Goal: Transaction & Acquisition: Purchase product/service

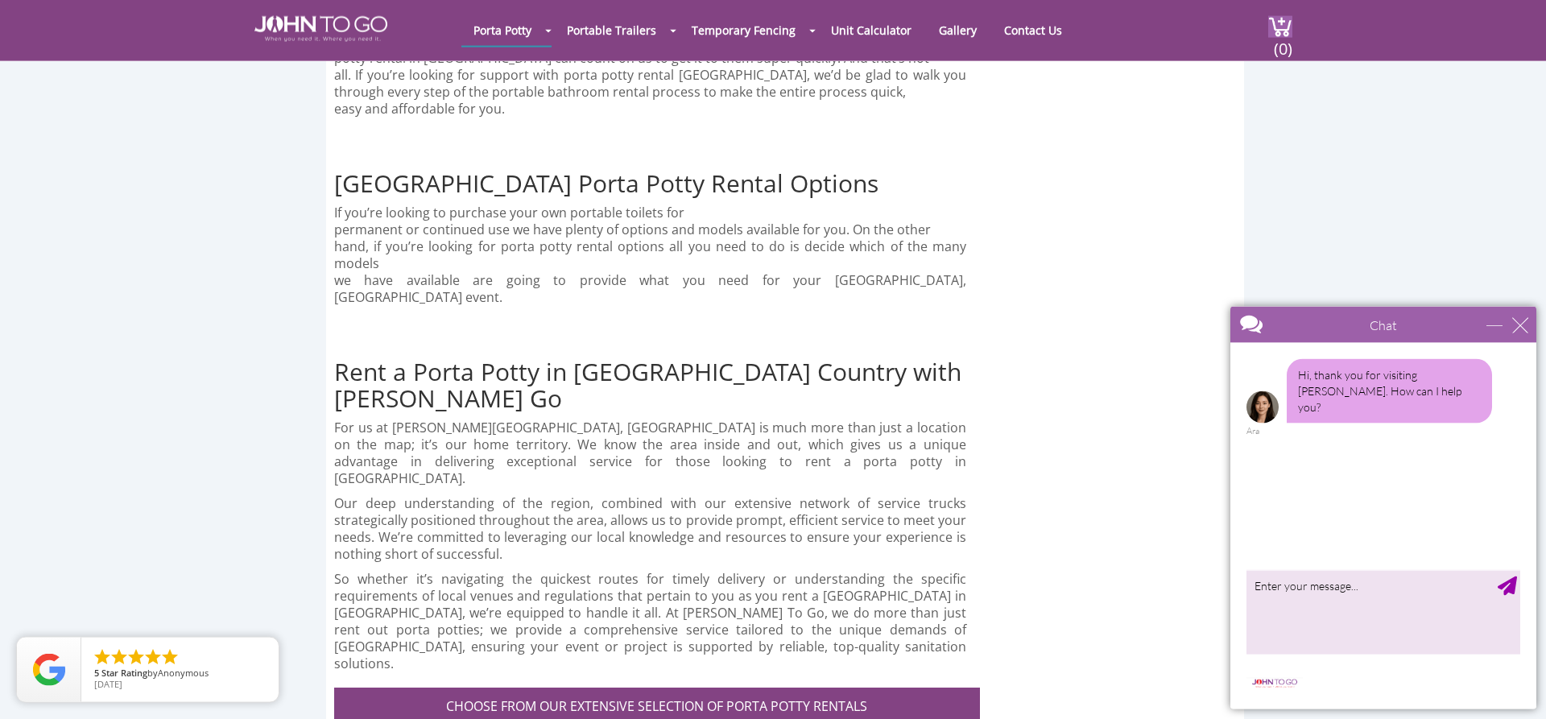
scroll to position [4187, 0]
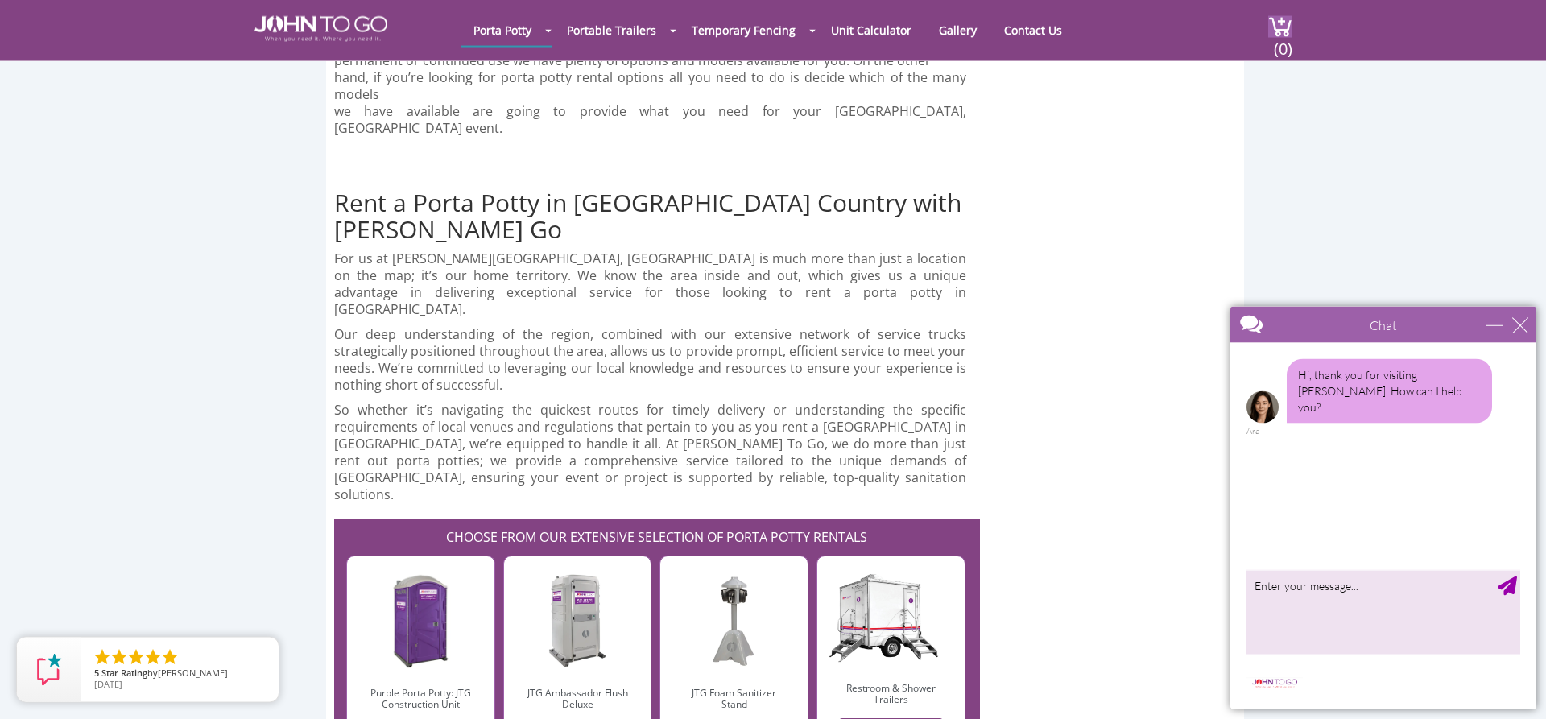
scroll to position [4352, 0]
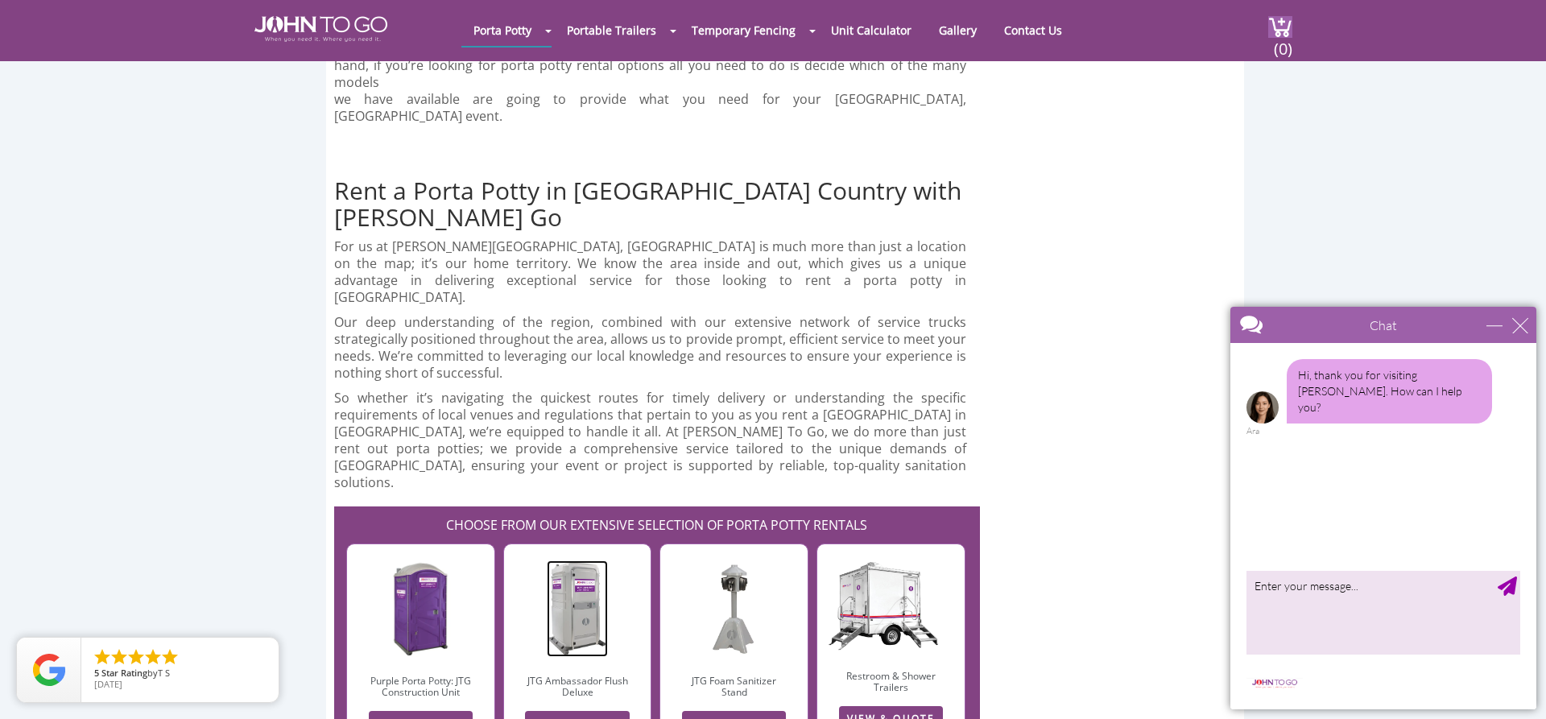
click at [577, 560] on img at bounding box center [578, 608] width 62 height 97
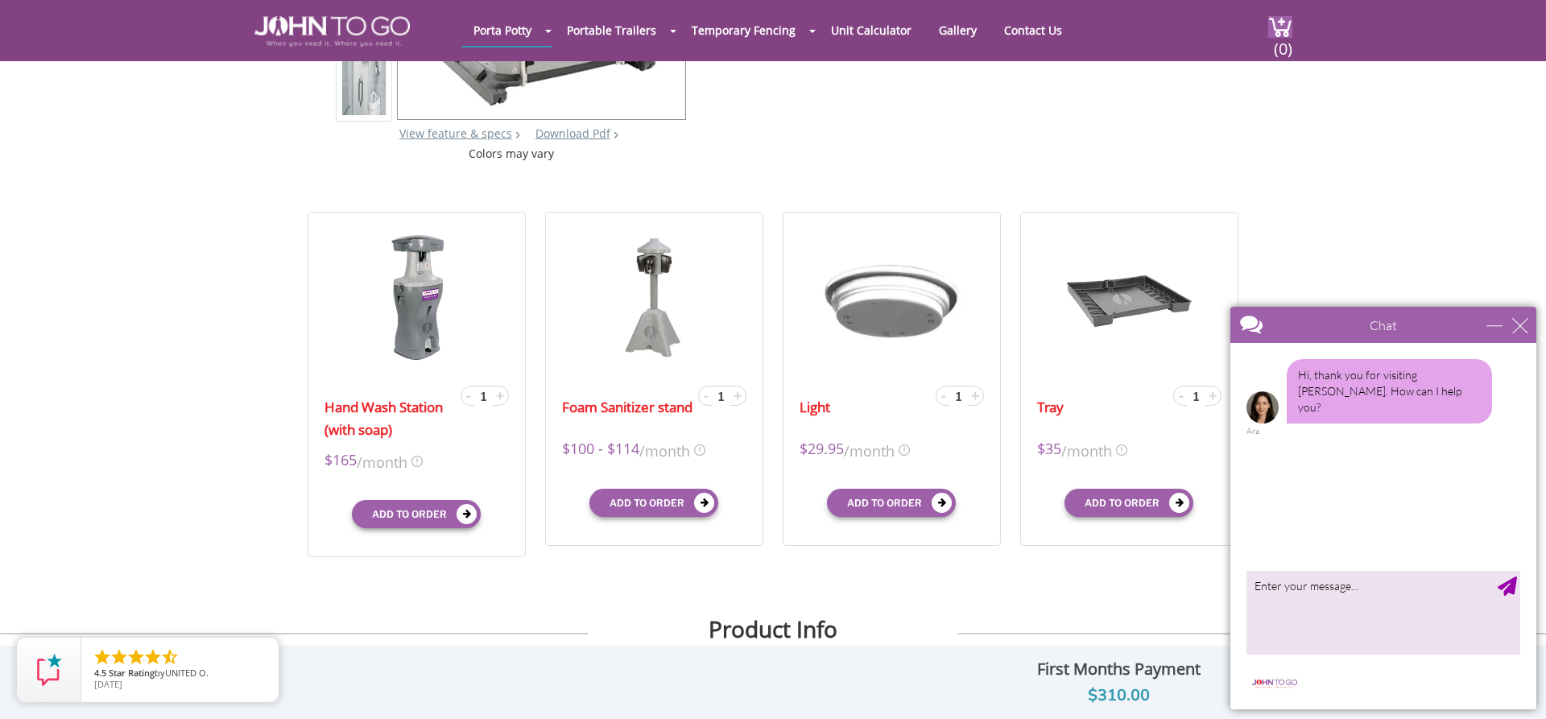
scroll to position [411, 0]
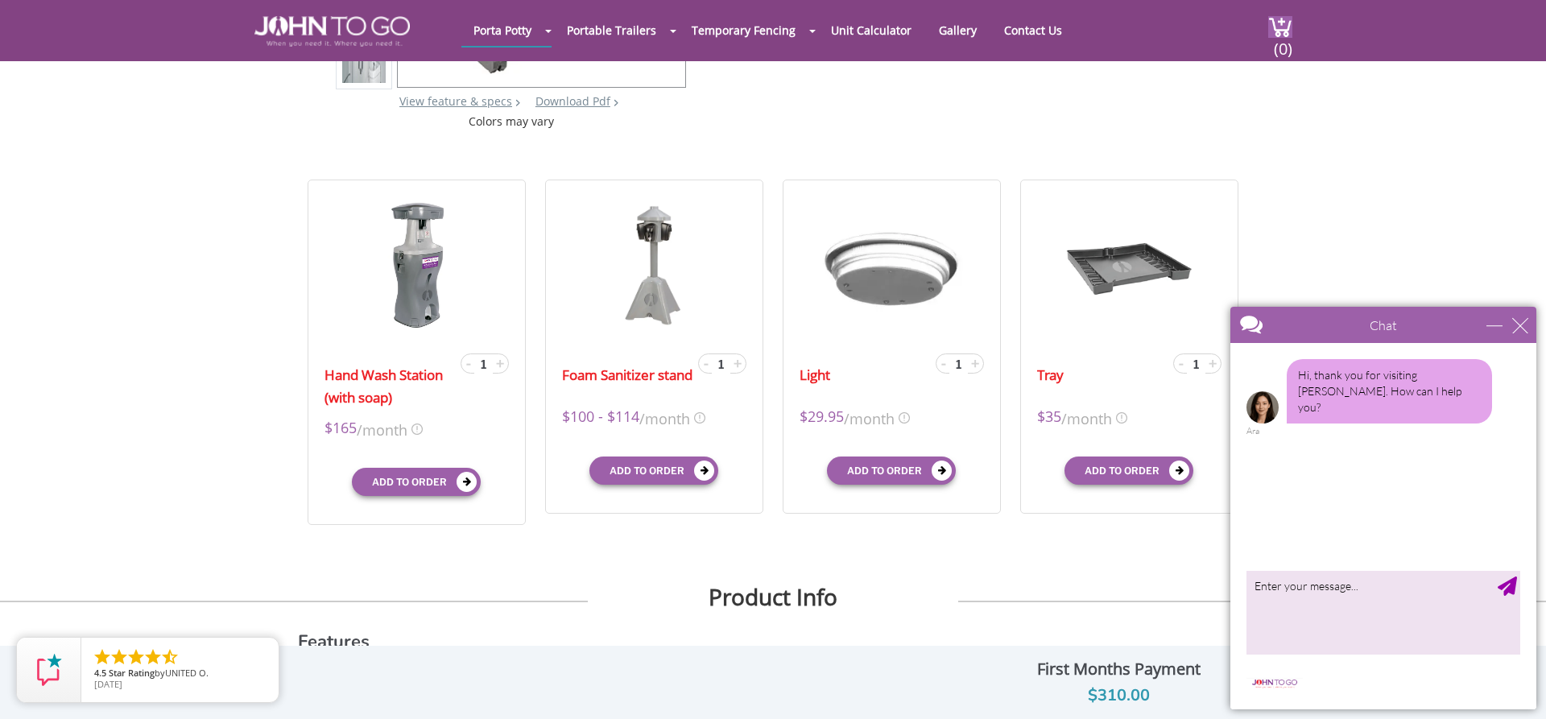
click at [1517, 333] on div "Chat" at bounding box center [1383, 325] width 306 height 36
click at [1523, 328] on div "close" at bounding box center [1520, 325] width 16 height 16
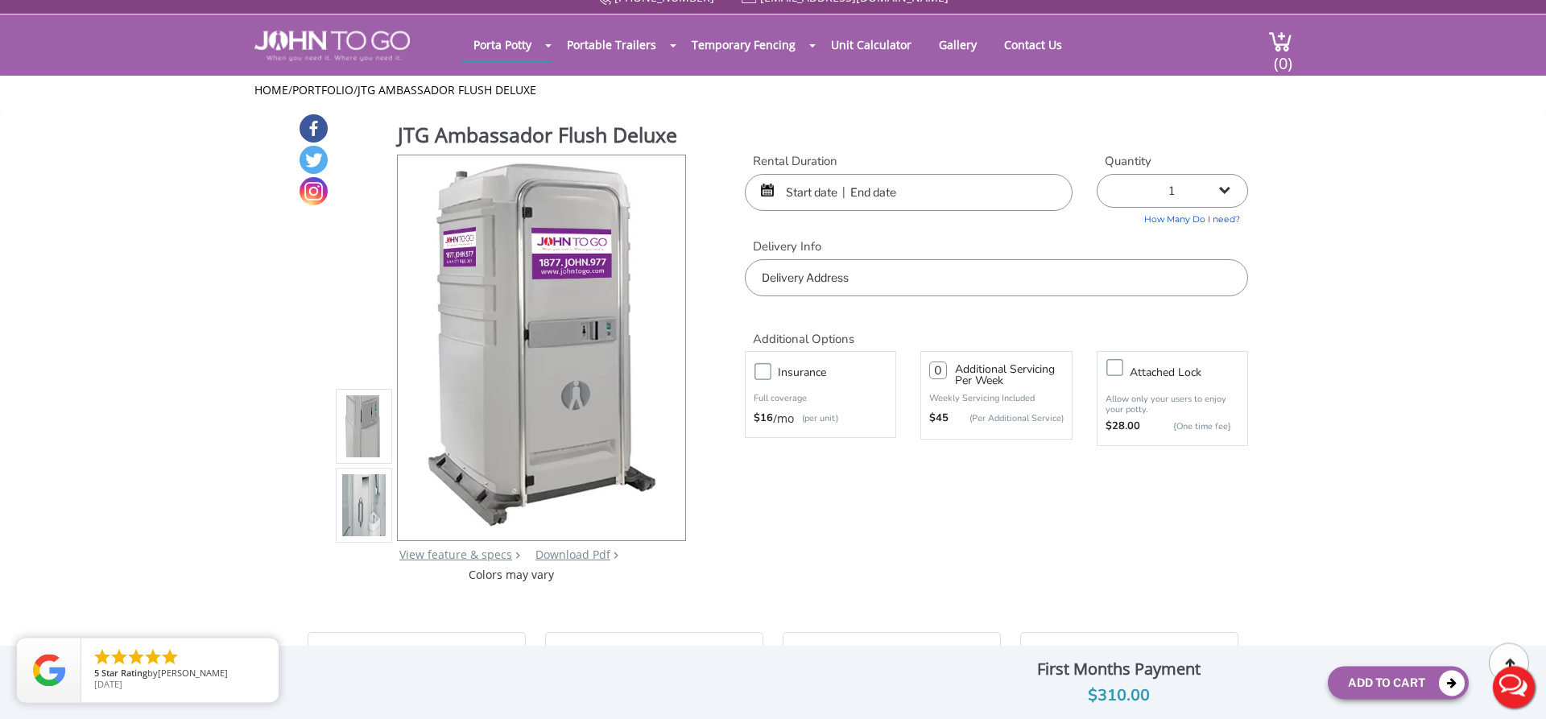
scroll to position [0, 0]
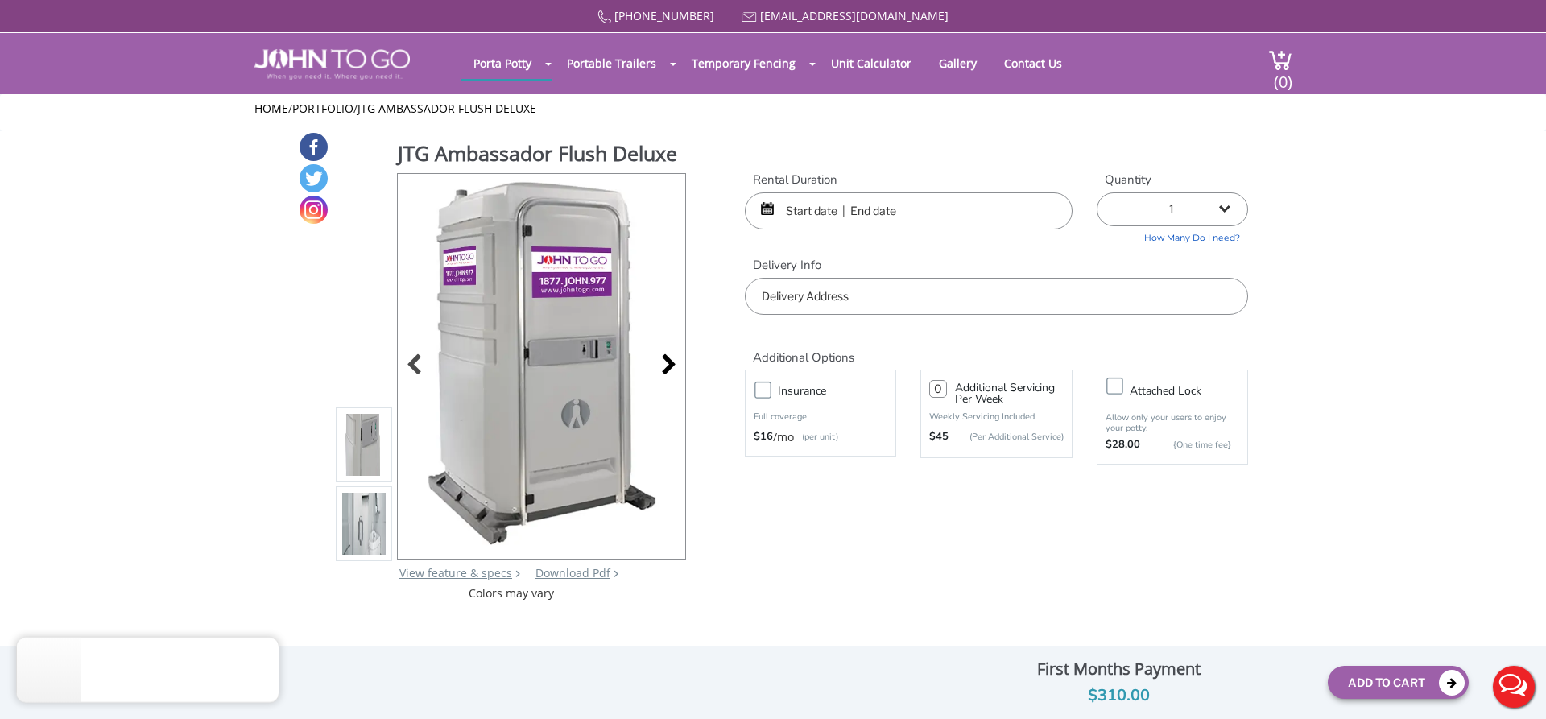
click at [668, 378] on div at bounding box center [664, 366] width 23 height 23
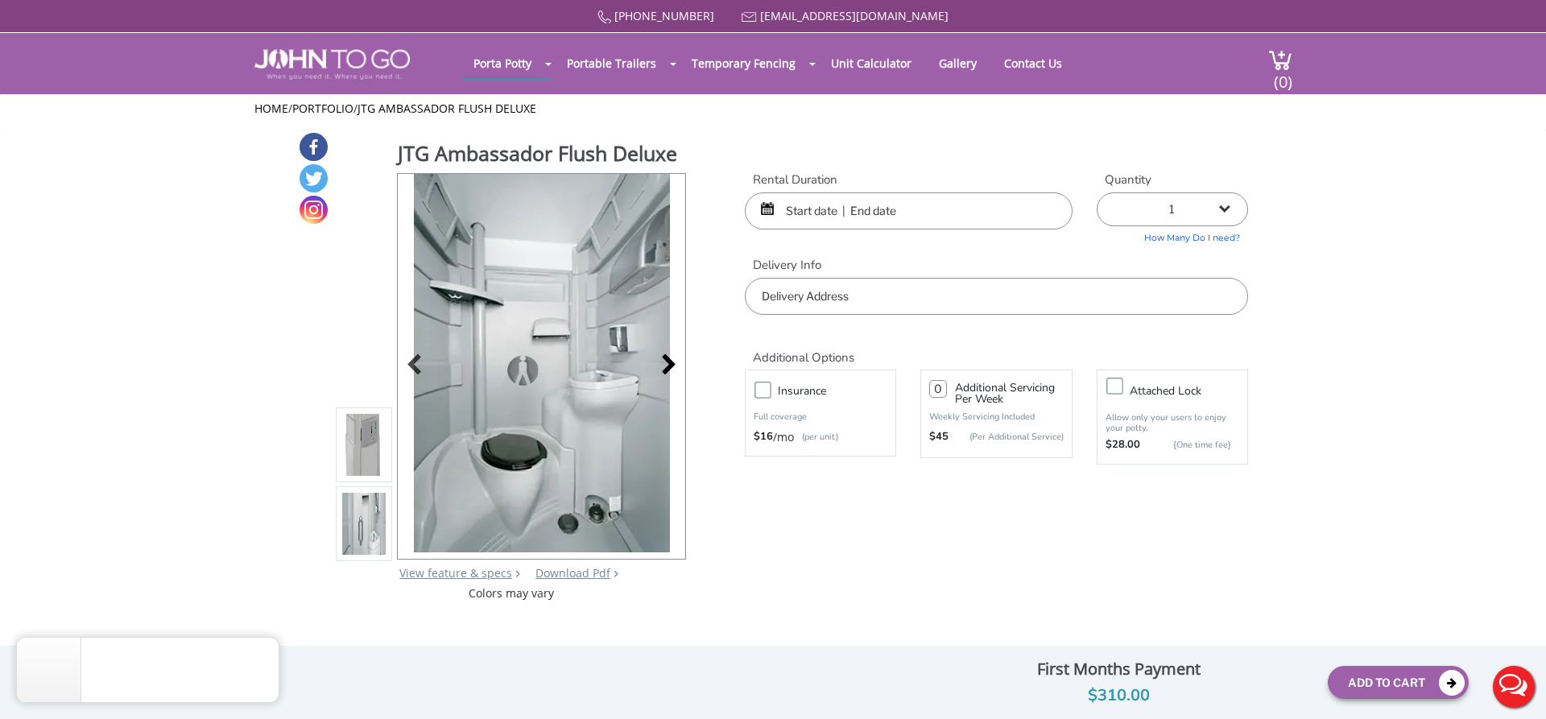
click at [671, 378] on div at bounding box center [664, 366] width 23 height 23
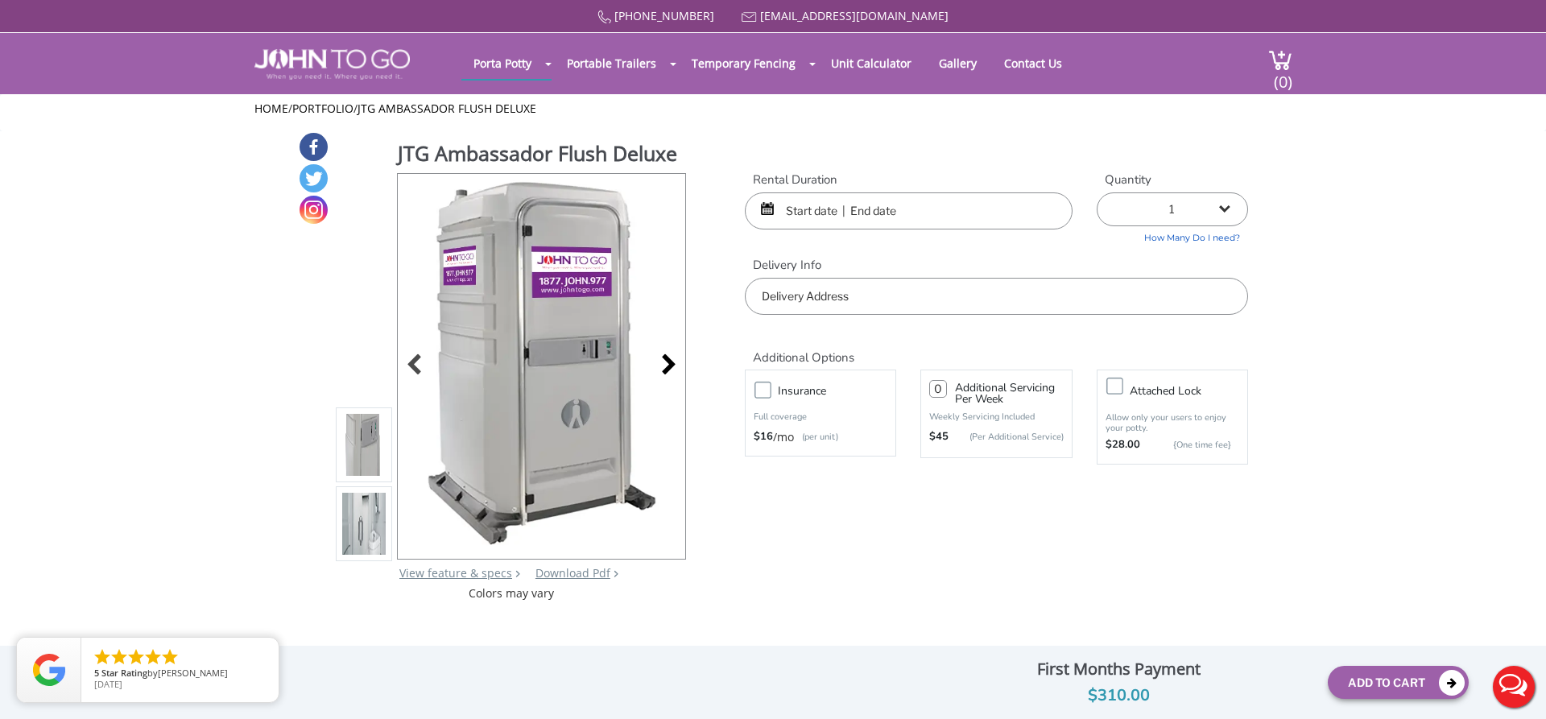
click at [671, 378] on div at bounding box center [664, 366] width 23 height 23
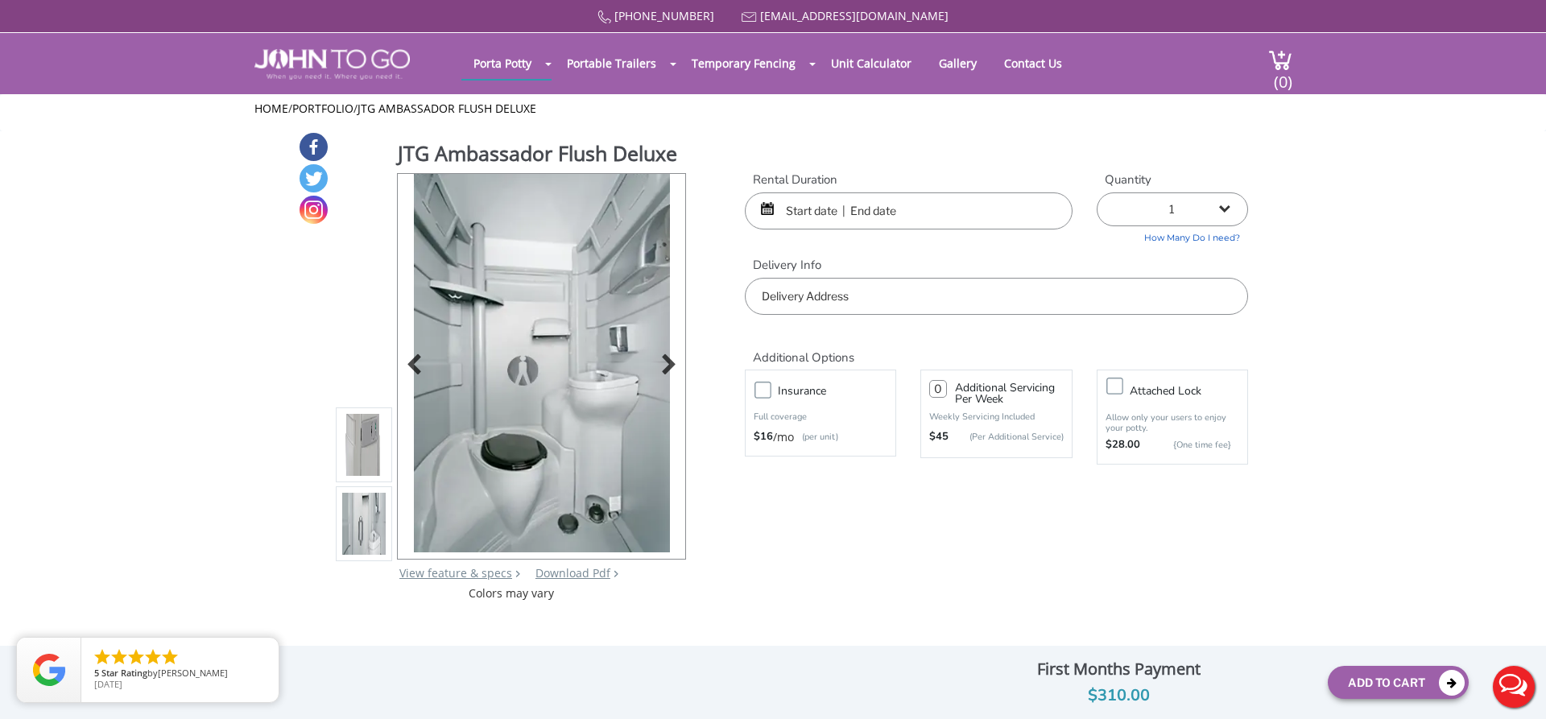
click at [590, 381] on img at bounding box center [542, 363] width 256 height 379
click at [576, 405] on img at bounding box center [542, 363] width 256 height 379
click at [575, 404] on img at bounding box center [542, 363] width 256 height 379
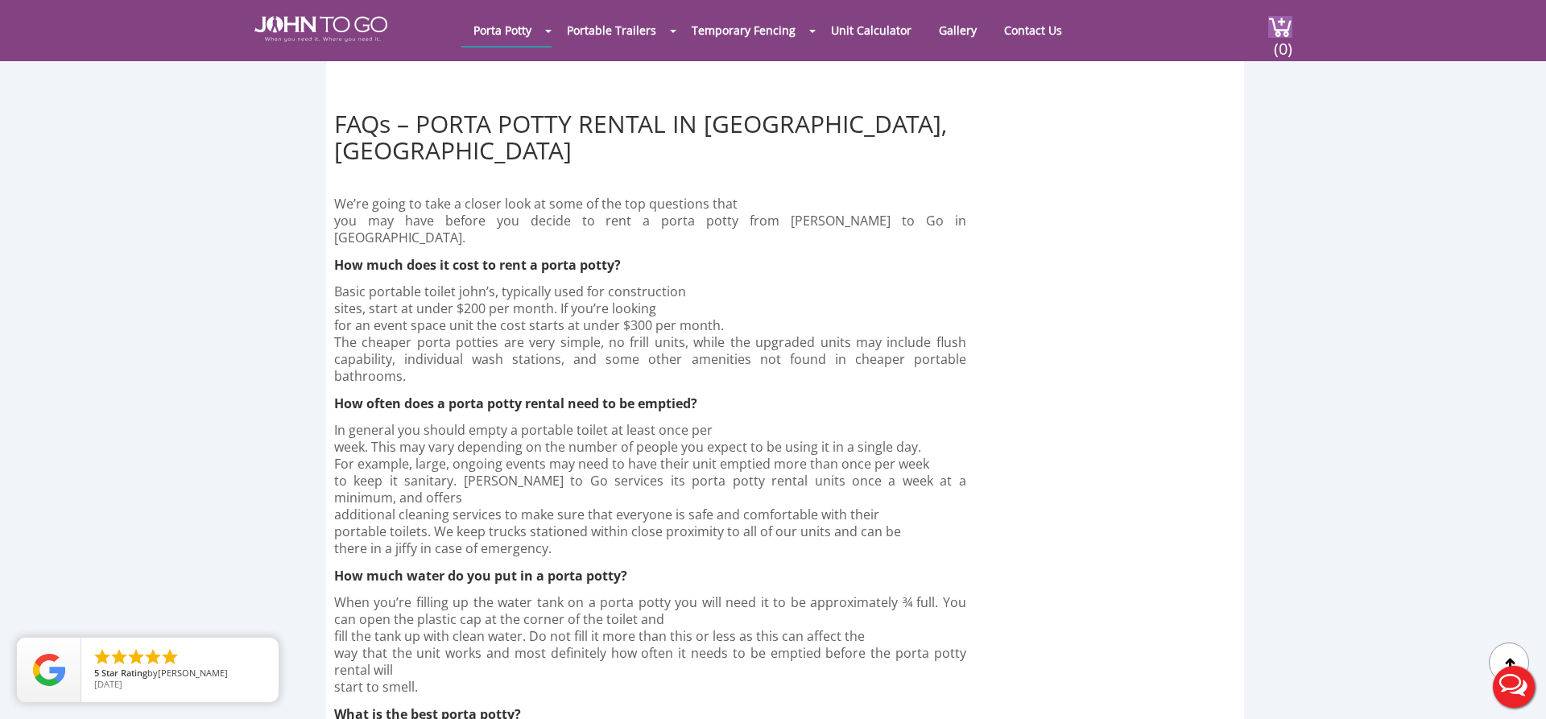
scroll to position [5190, 0]
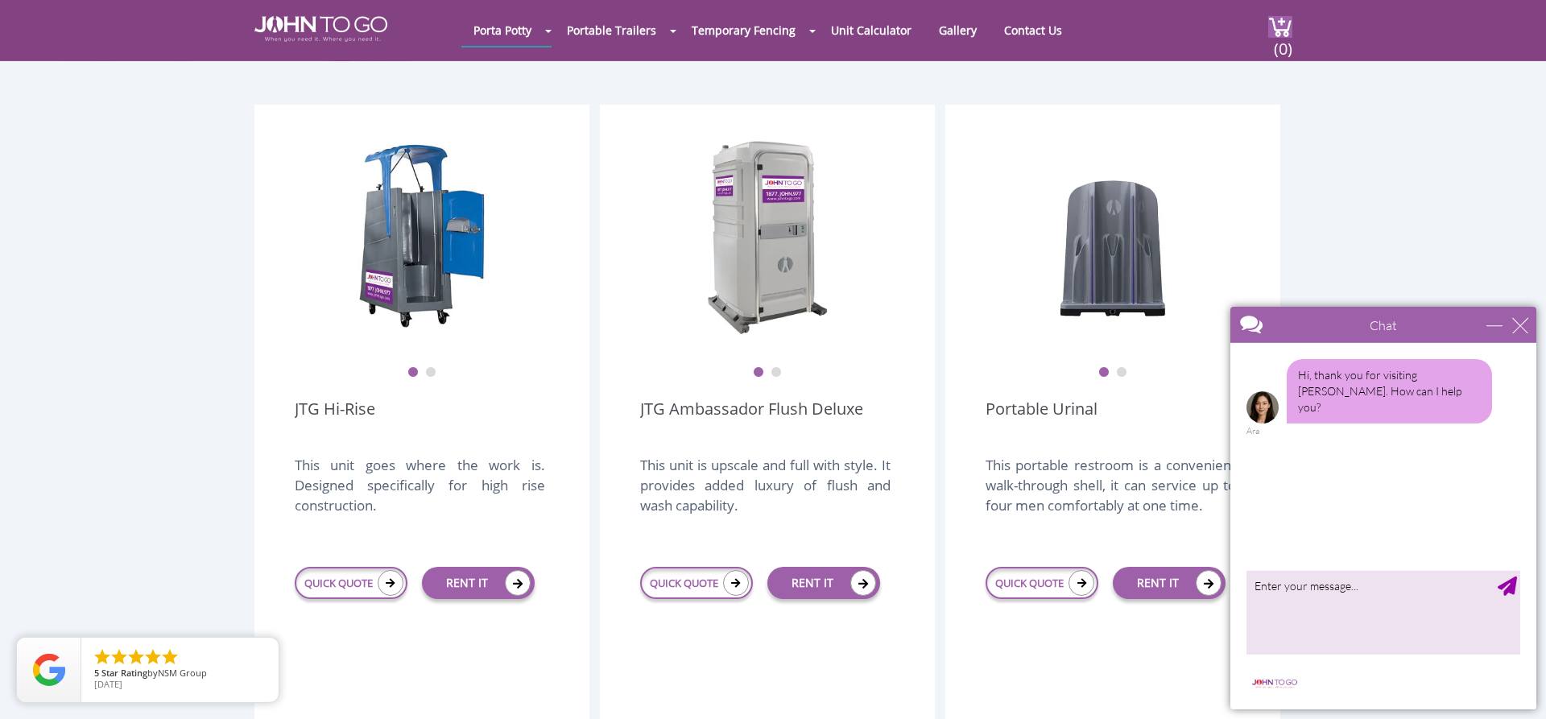
scroll to position [1058, 0]
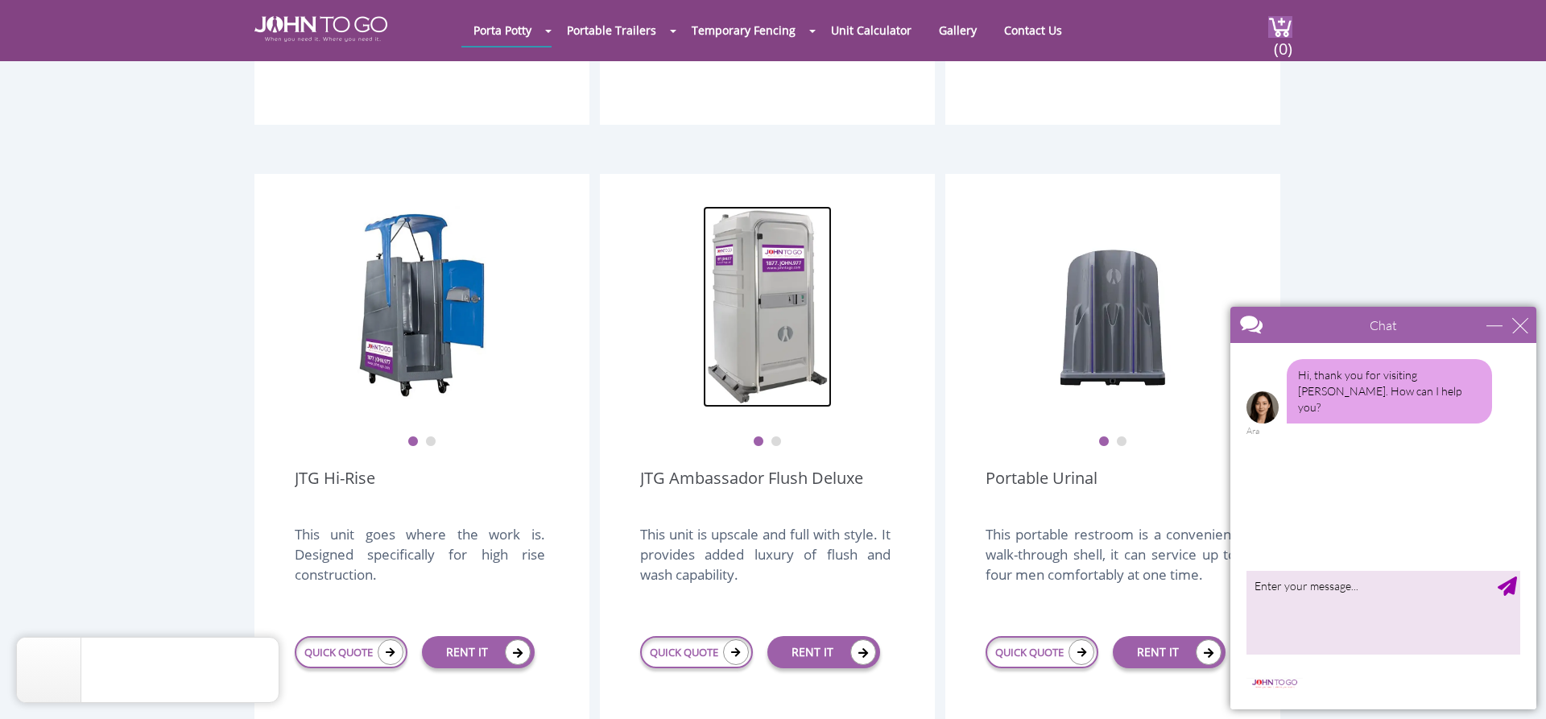
click at [763, 304] on img at bounding box center [767, 306] width 129 height 201
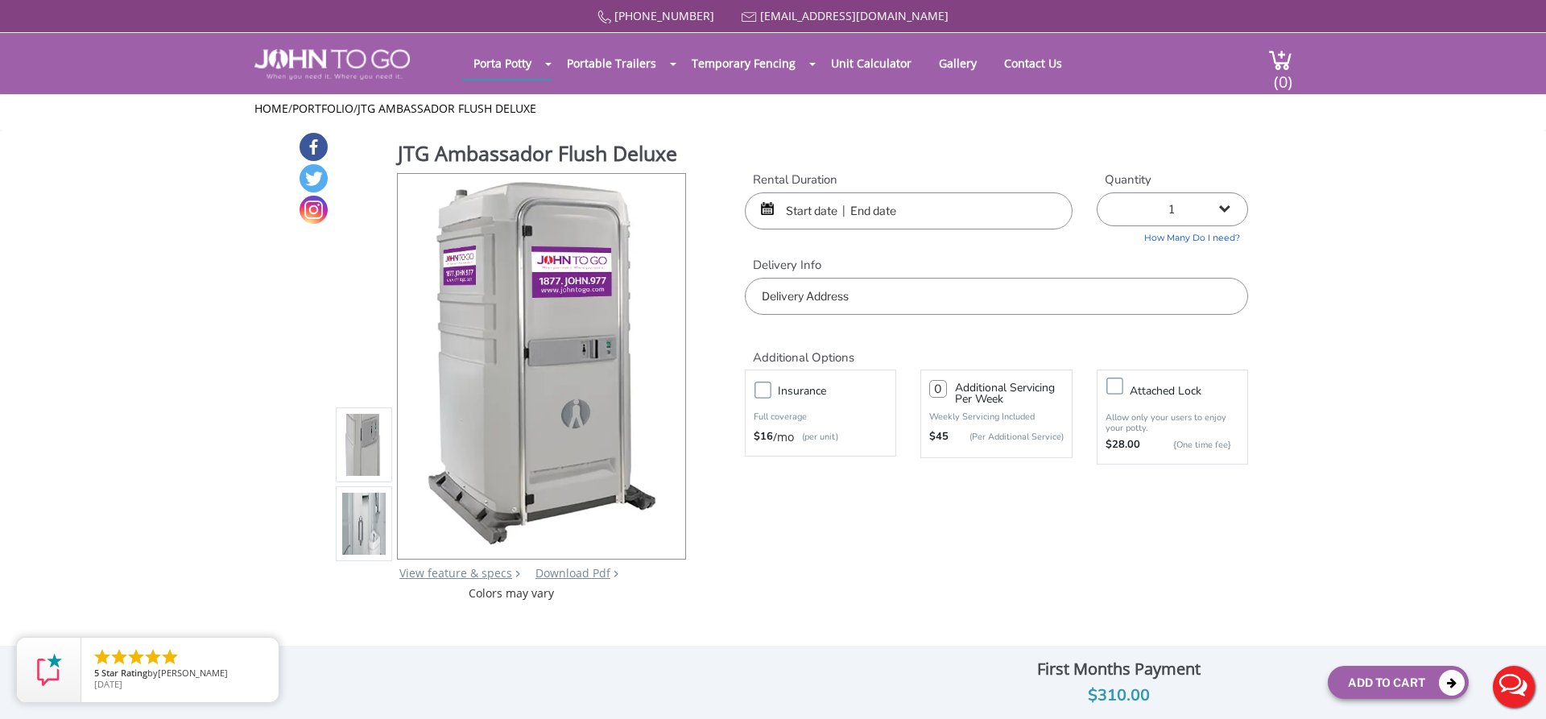
click at [361, 559] on img at bounding box center [363, 523] width 43 height 379
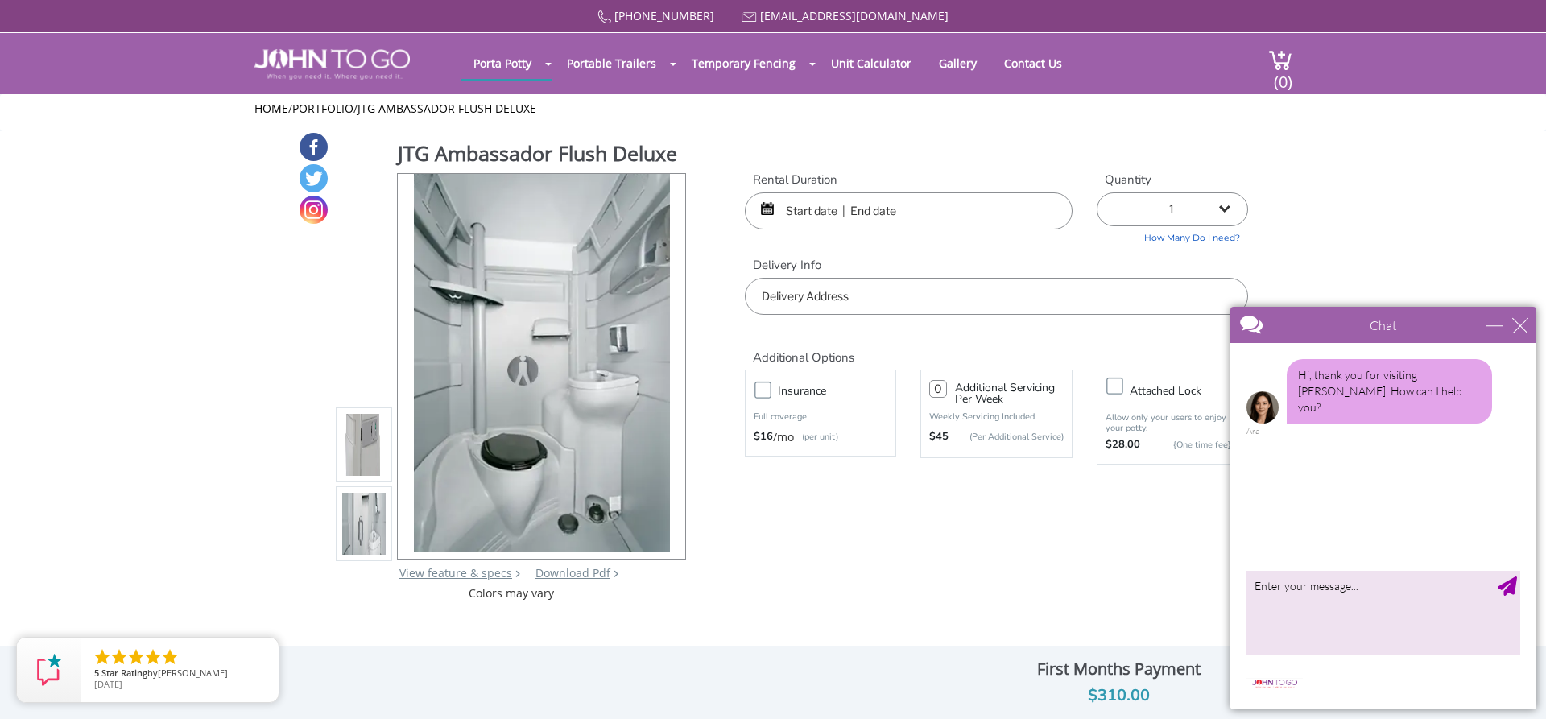
click at [360, 471] on img at bounding box center [363, 444] width 43 height 379
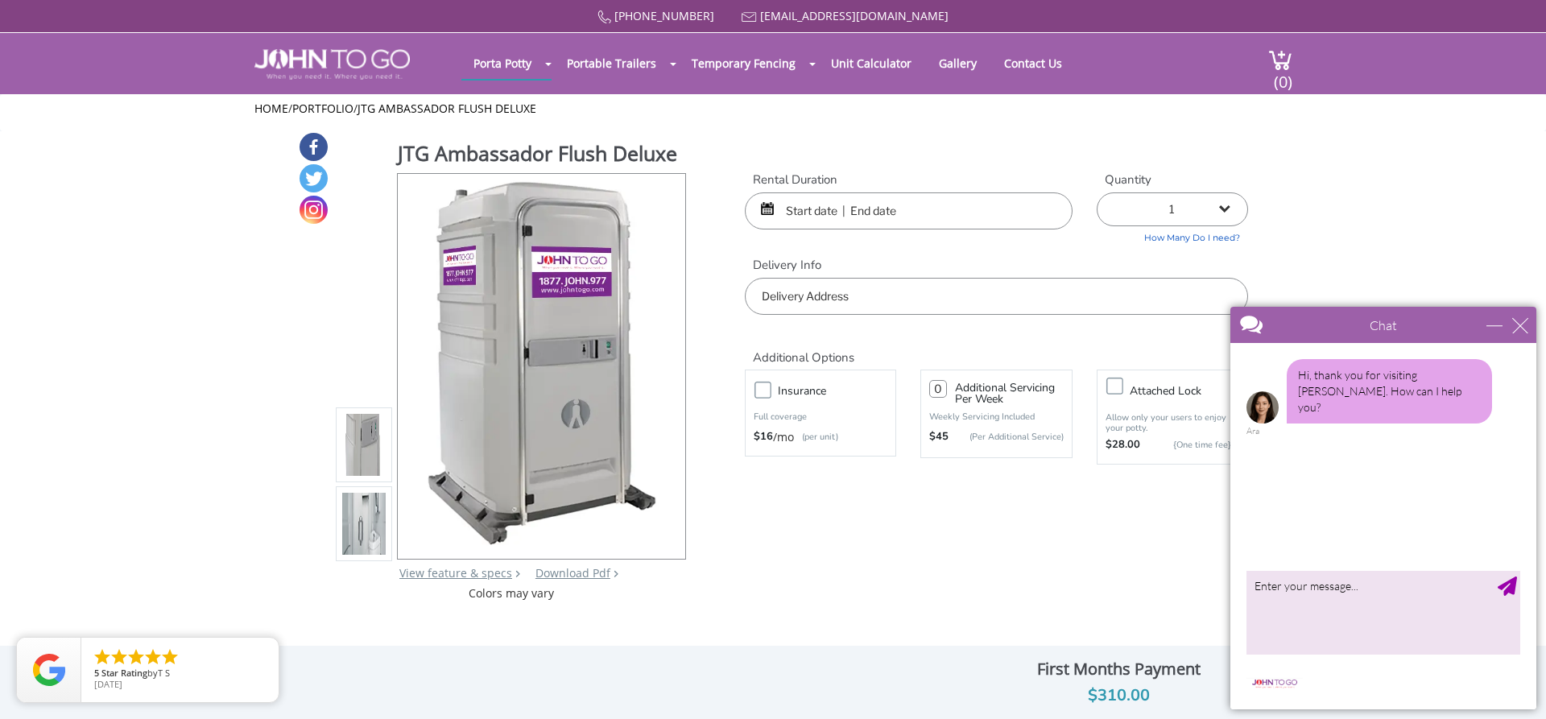
click at [1520, 328] on div "close" at bounding box center [1520, 325] width 16 height 16
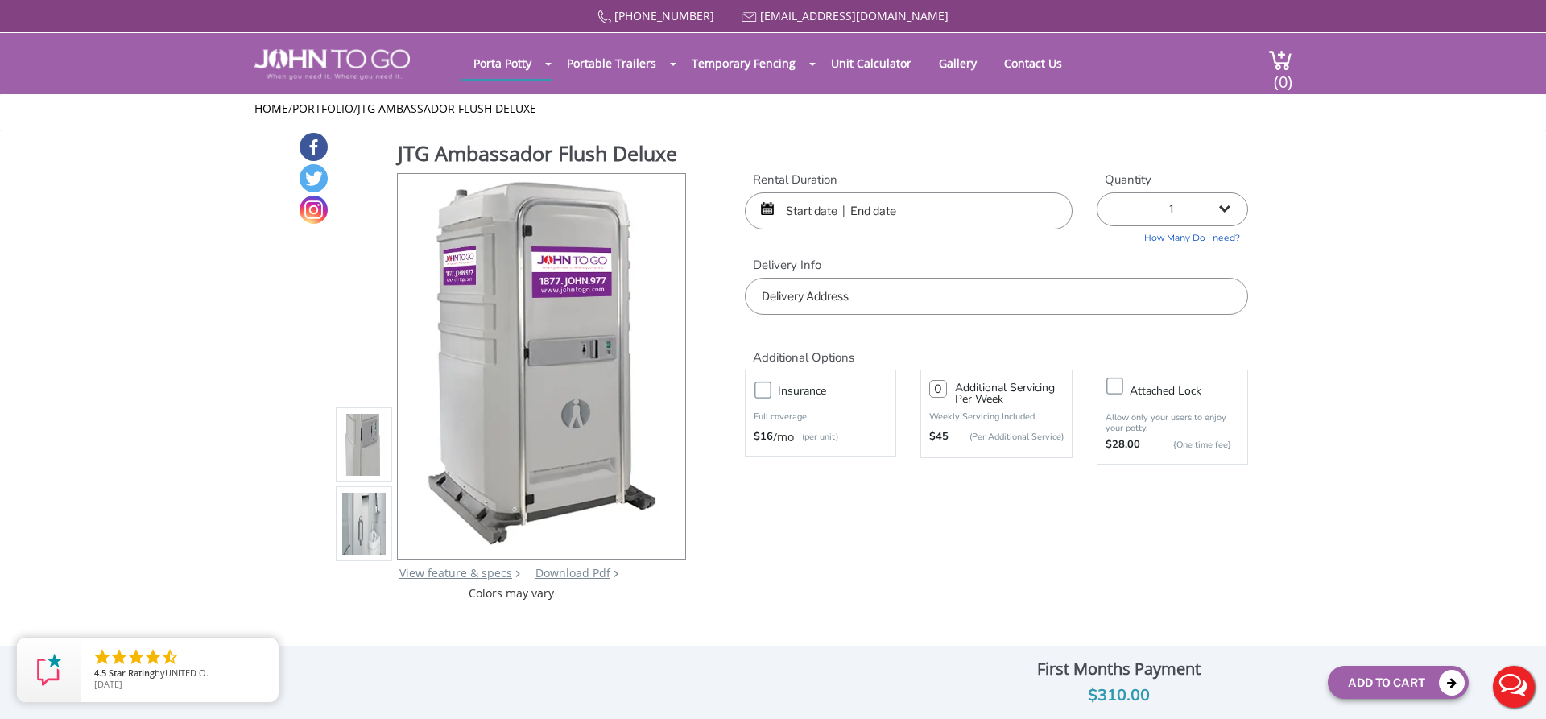
click at [811, 204] on input "text" at bounding box center [909, 210] width 328 height 37
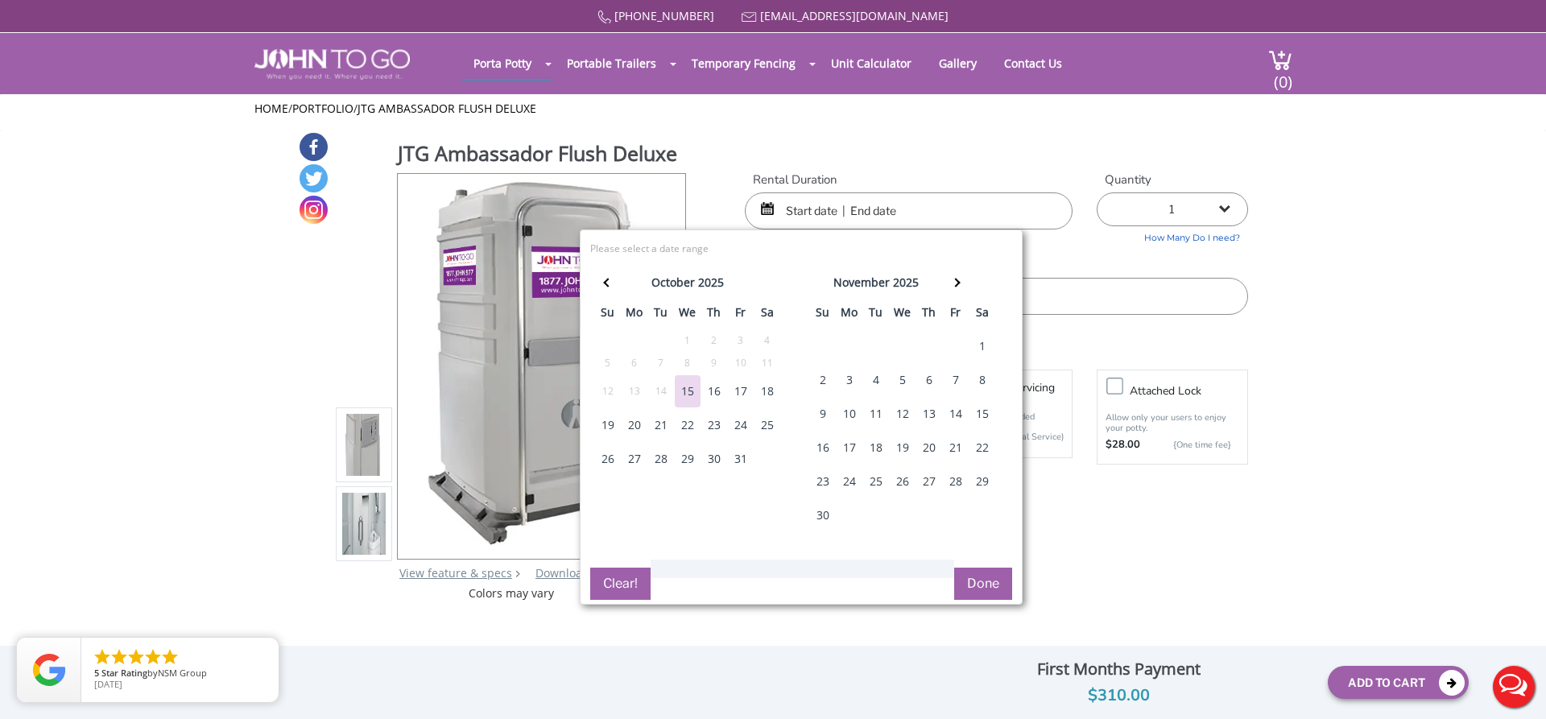
click at [845, 378] on div "3" at bounding box center [849, 380] width 26 height 32
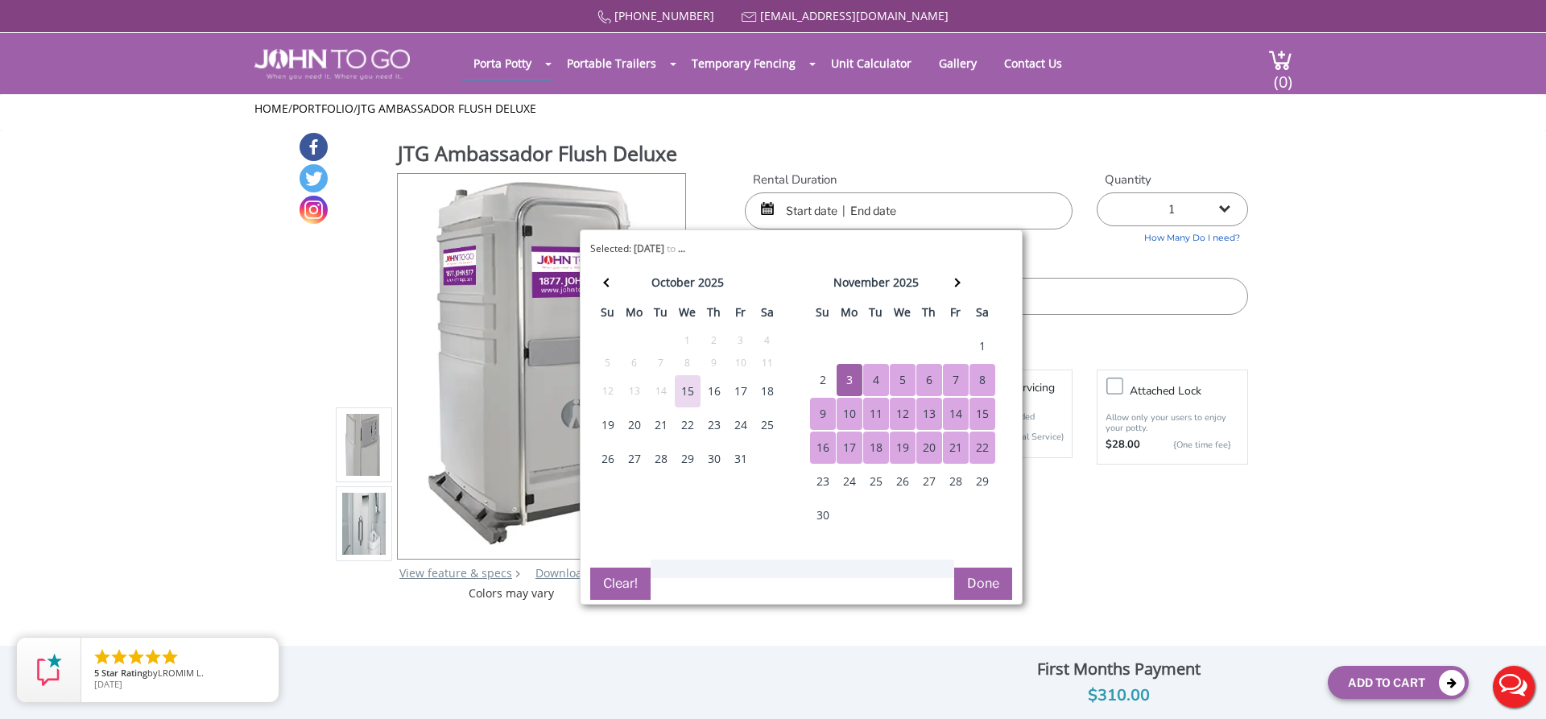
click at [979, 444] on div "22" at bounding box center [982, 447] width 26 height 32
type input "11/03/2025 to 11/22/2025"
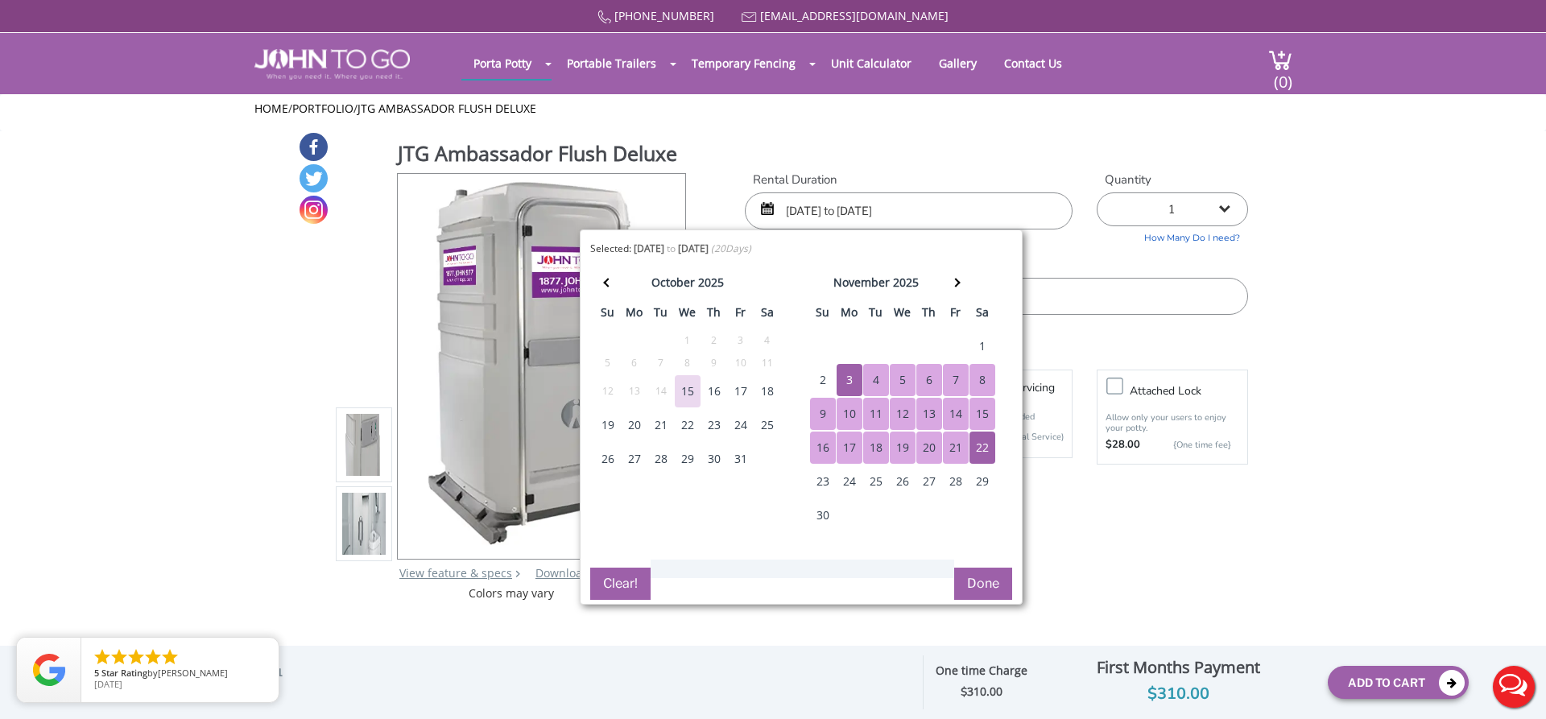
click at [991, 584] on button "Done" at bounding box center [983, 584] width 58 height 32
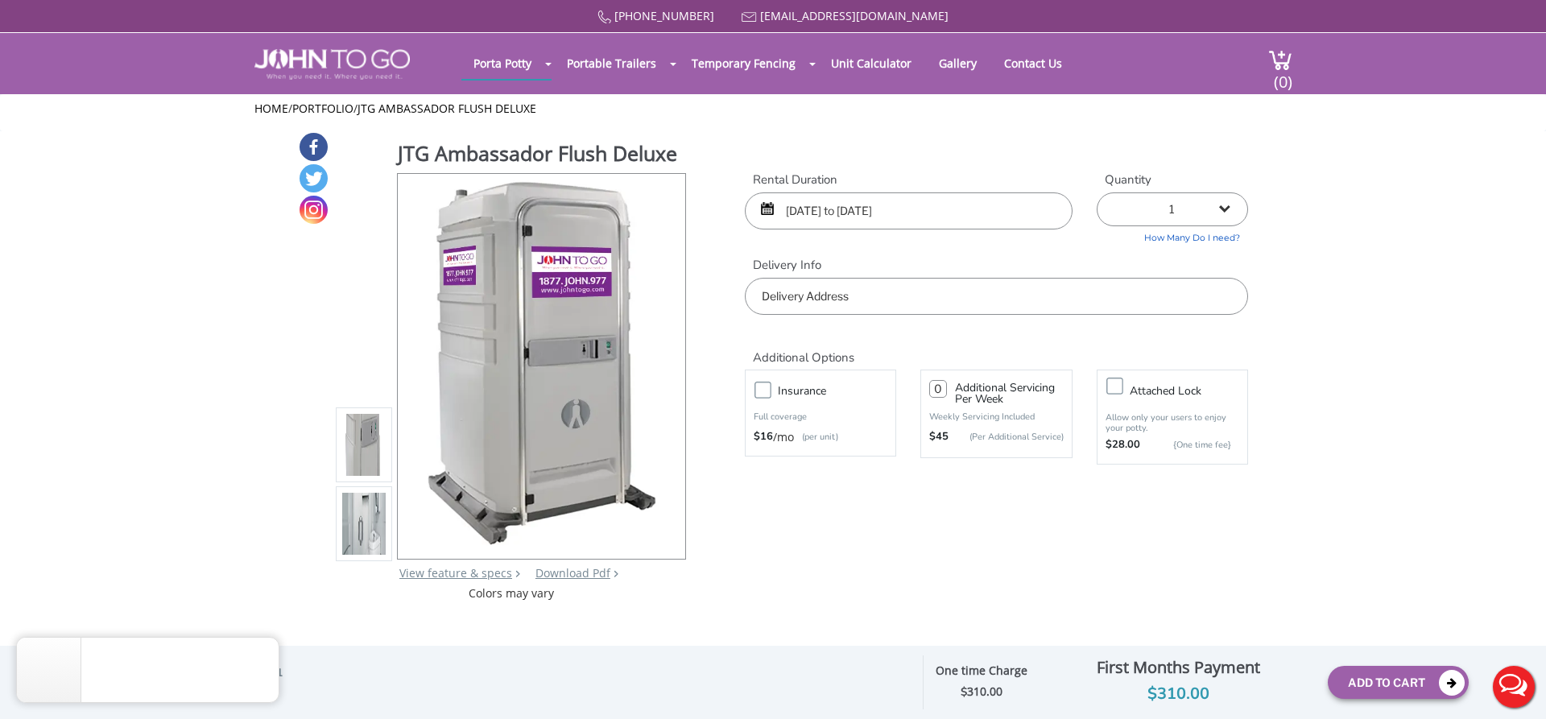
click at [810, 305] on input "text" at bounding box center [996, 296] width 503 height 37
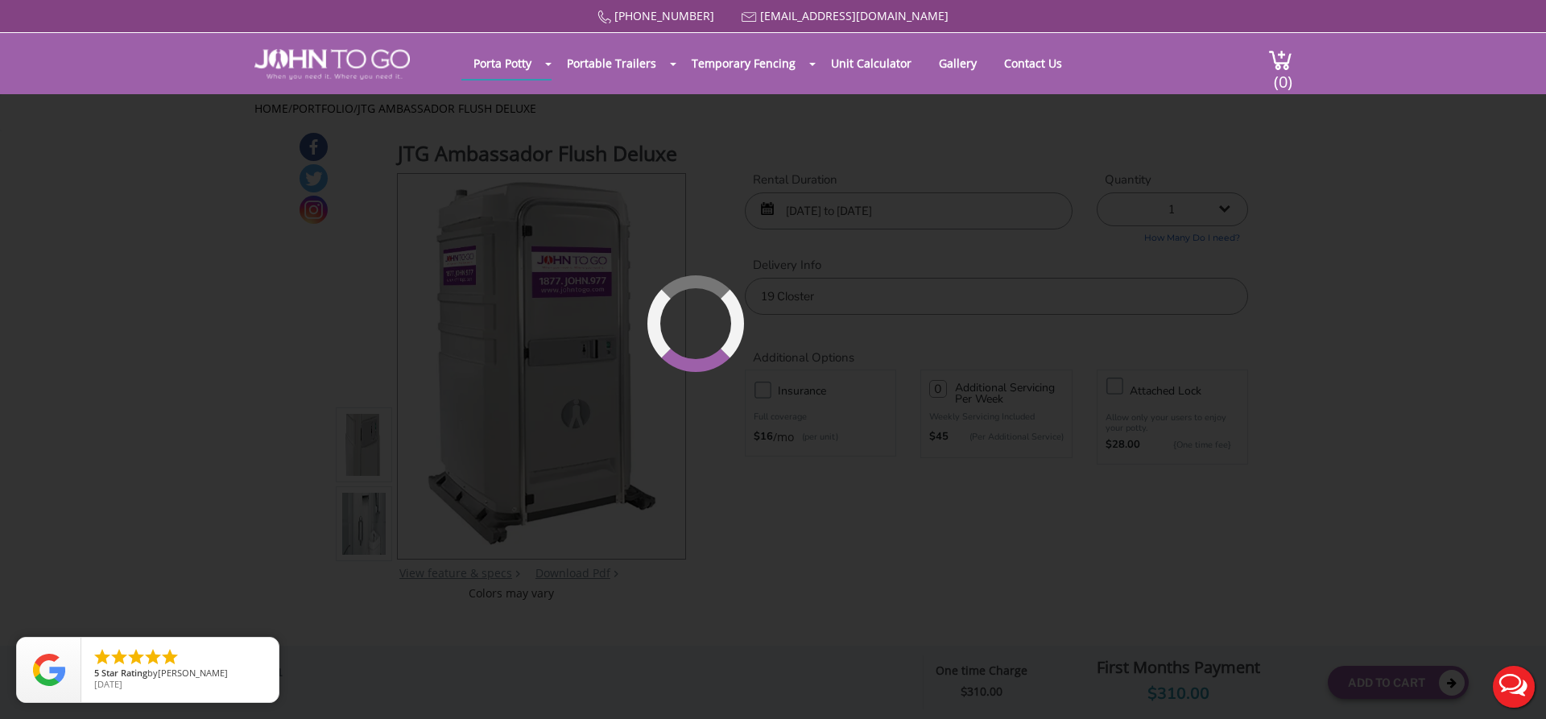
type input "19 Closter Rd, Palisades, NY, USA"
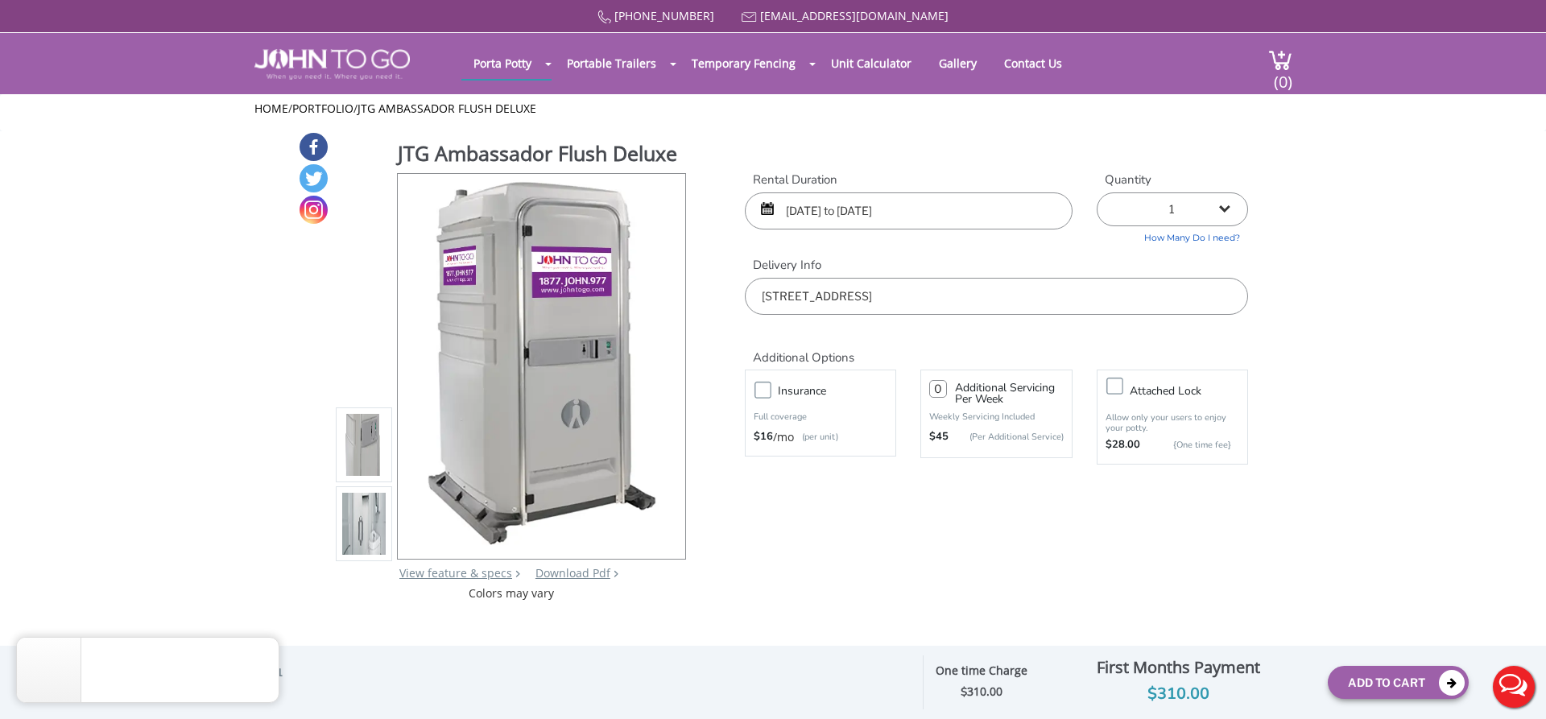
click at [1121, 385] on label "Attached lock" at bounding box center [1188, 391] width 134 height 20
click at [0, 0] on input "Attached lock" at bounding box center [0, 0] width 0 height 0
click at [1372, 676] on button "Add To Cart" at bounding box center [1397, 682] width 141 height 33
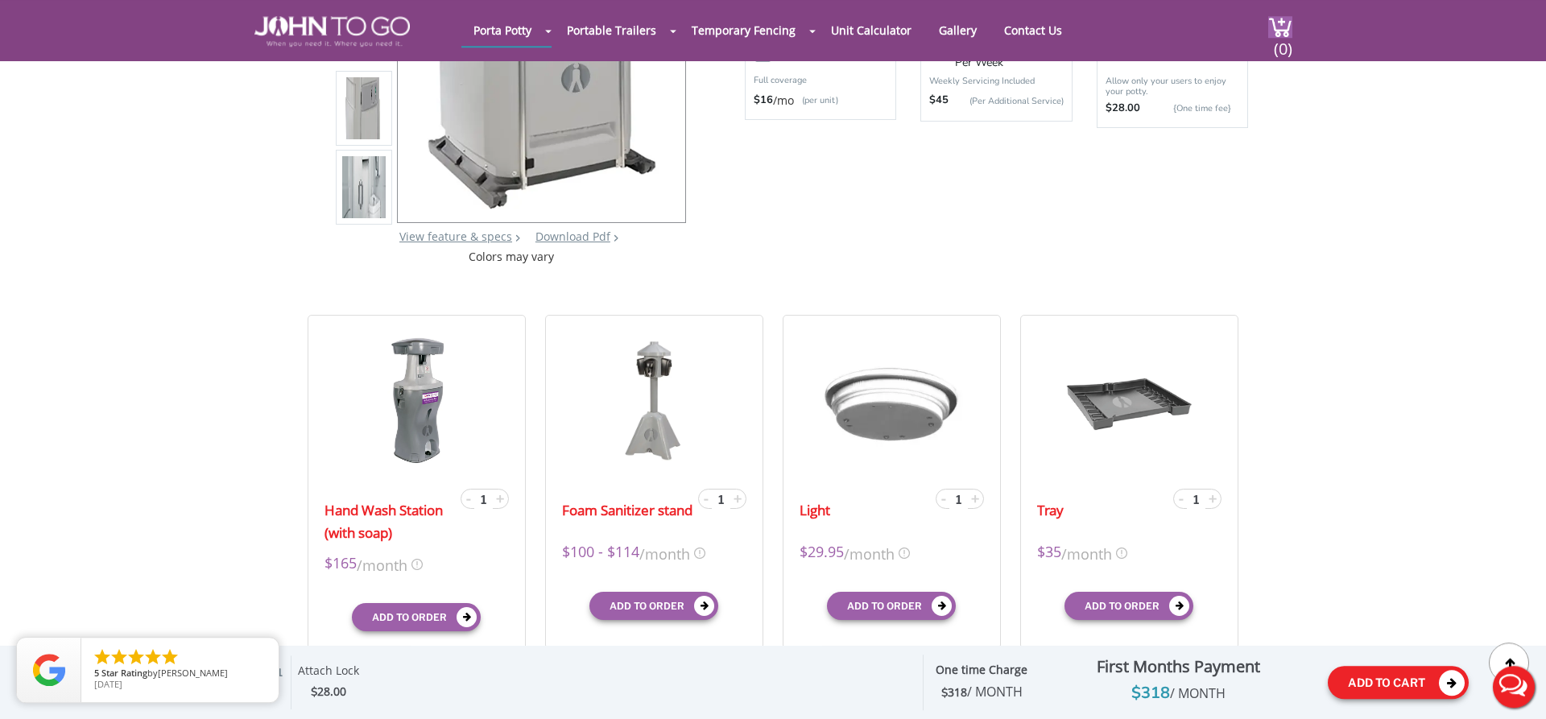
scroll to position [418, 0]
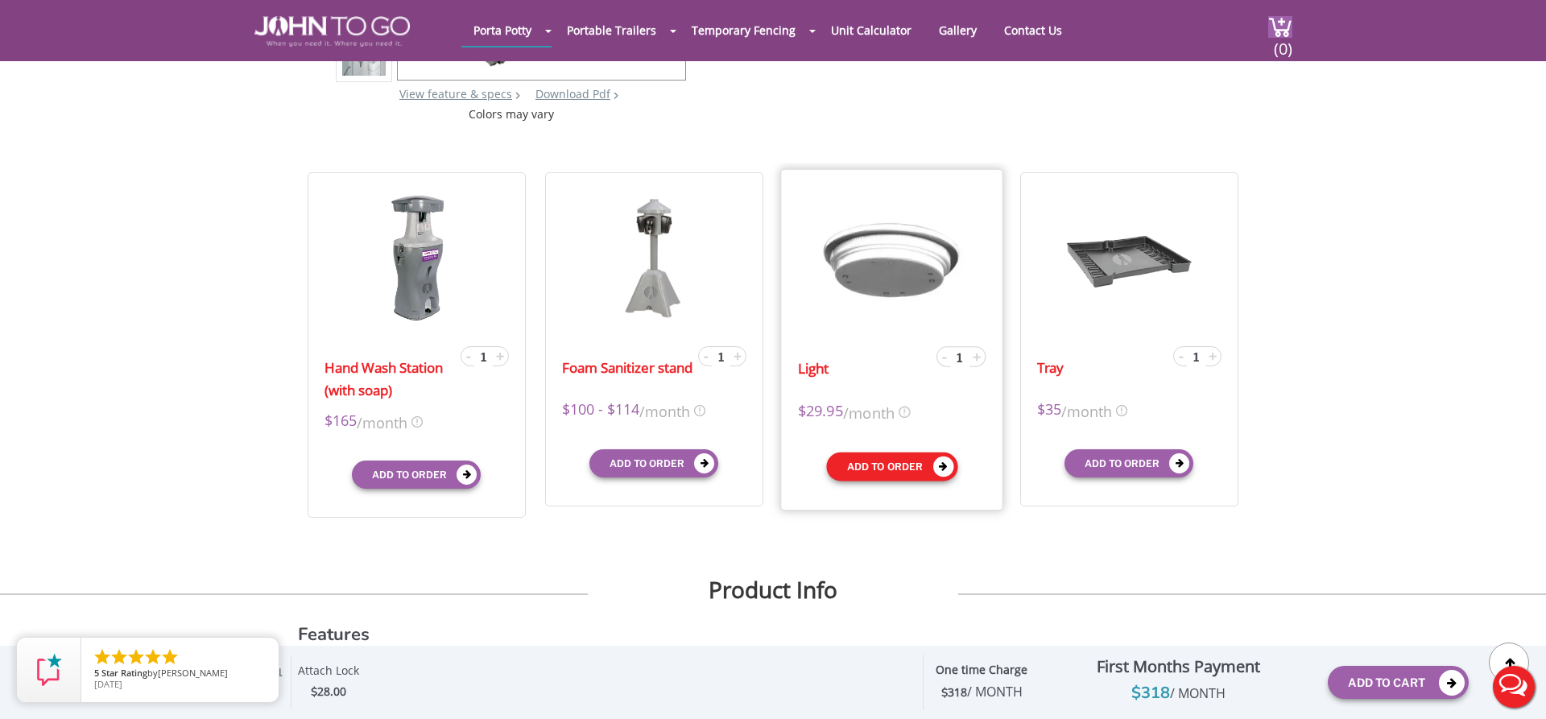
click at [936, 477] on icon "submit" at bounding box center [942, 466] width 21 height 21
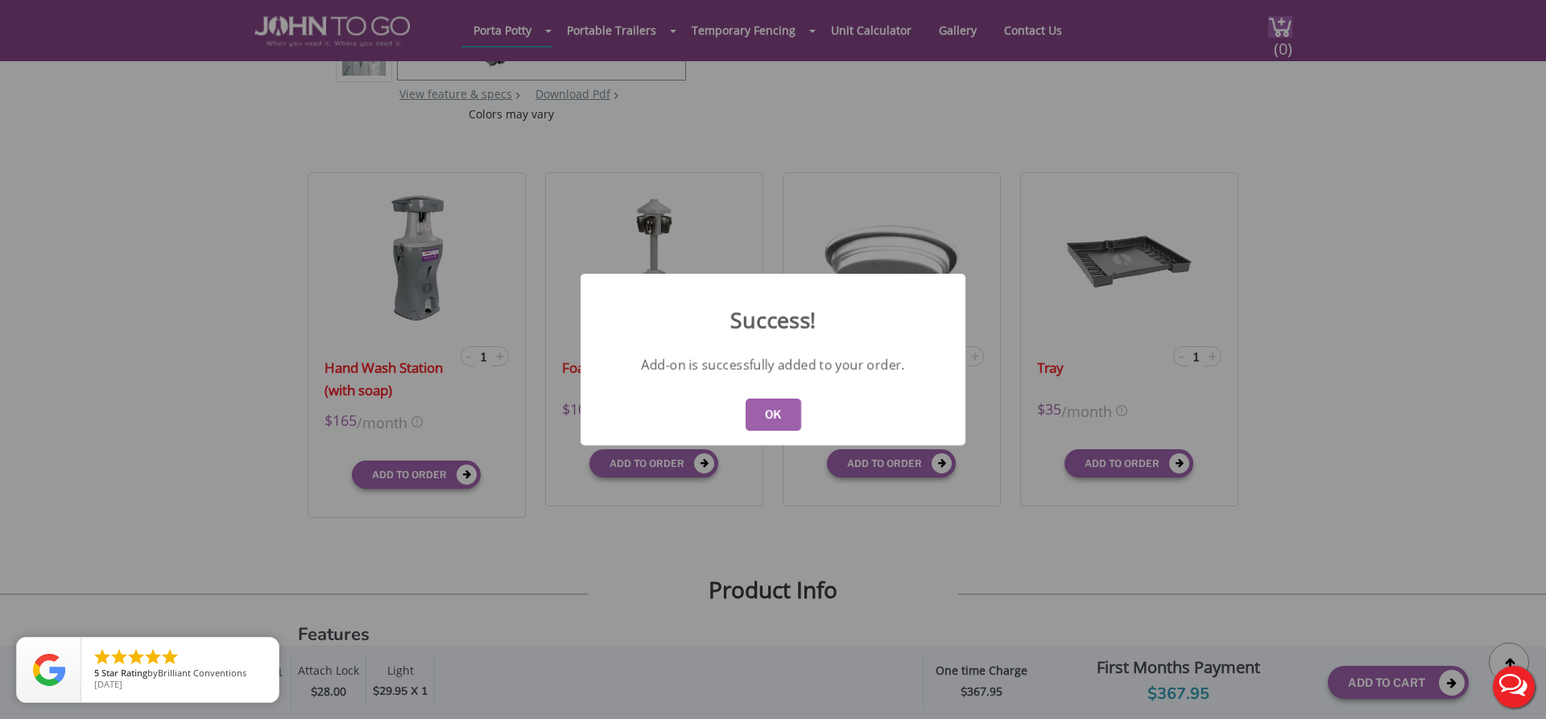
click at [755, 415] on button "OK" at bounding box center [773, 414] width 56 height 32
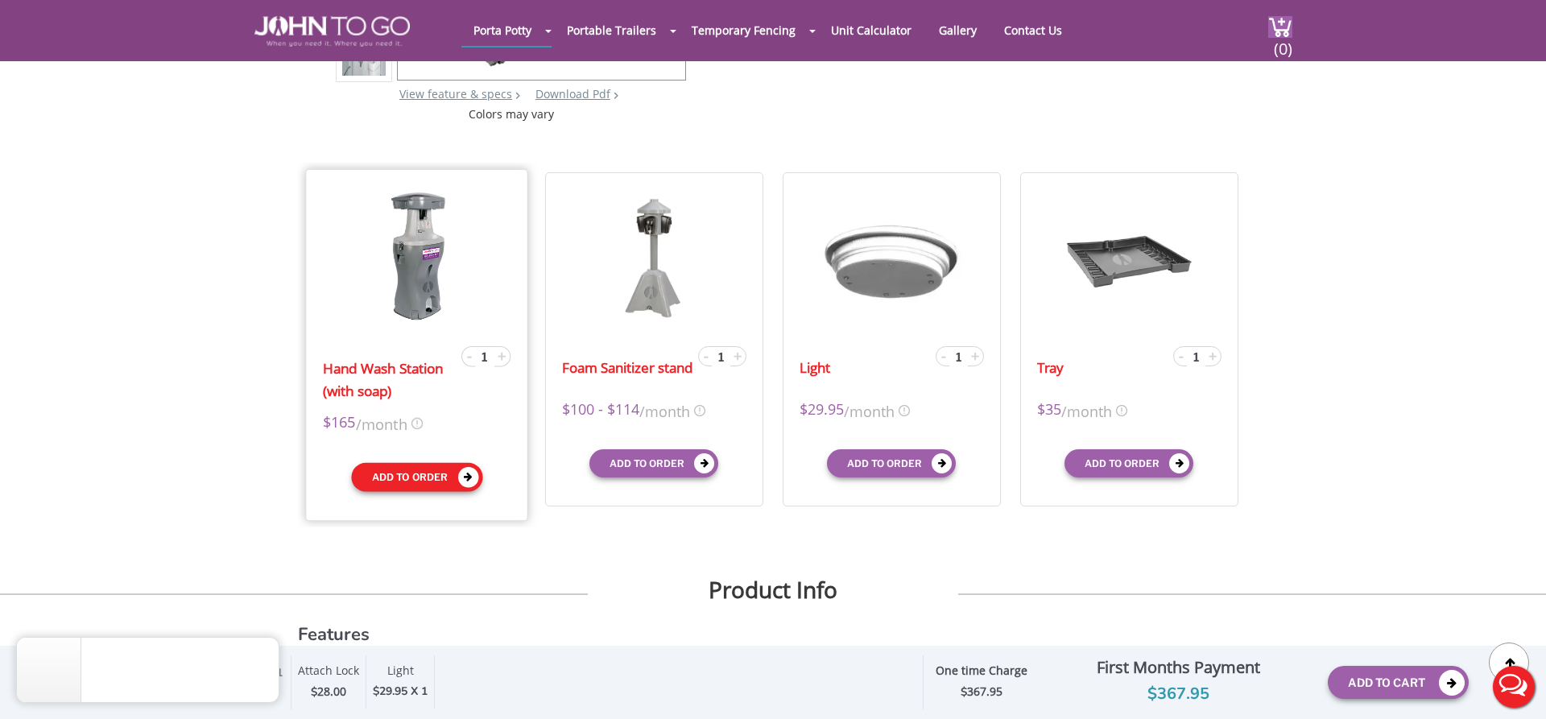
click at [435, 492] on button "Add to order" at bounding box center [416, 477] width 131 height 29
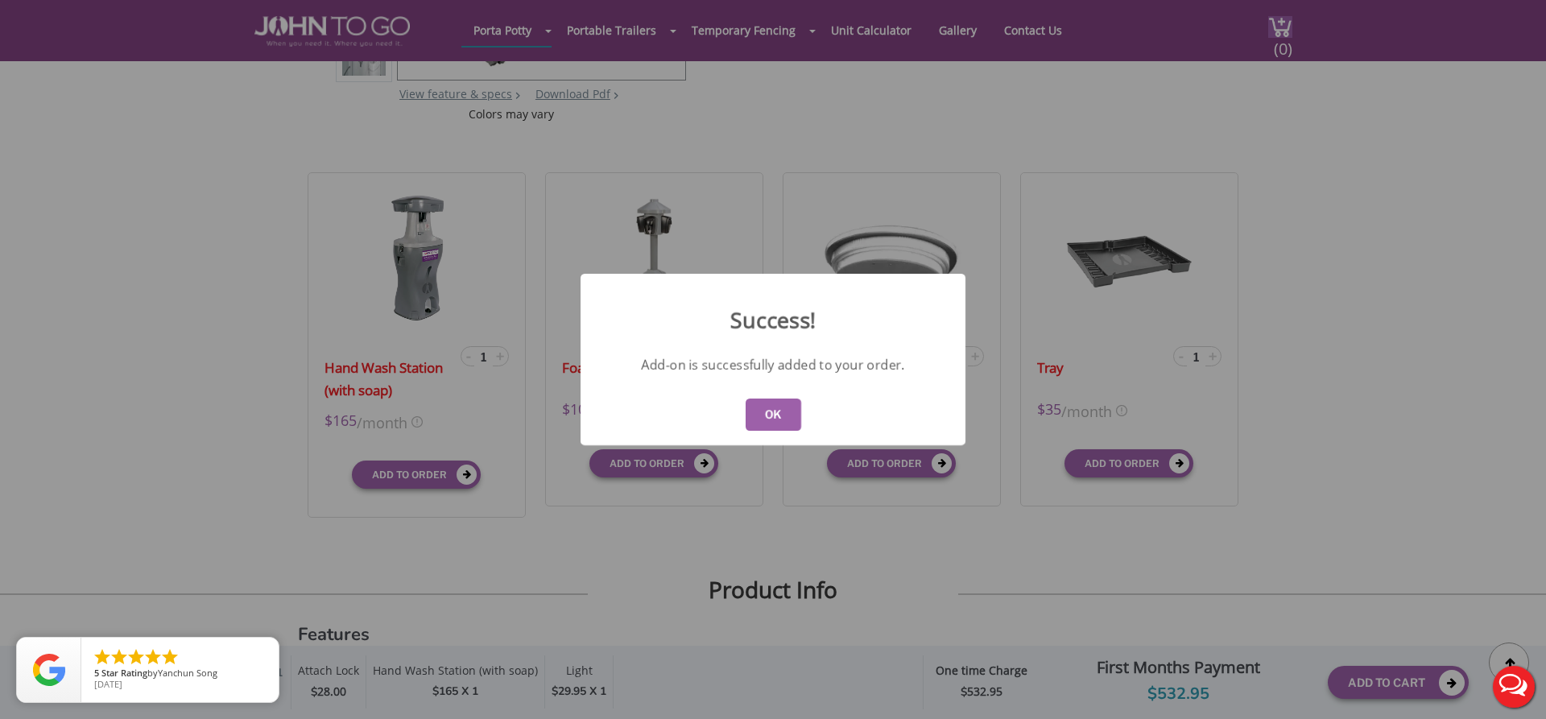
click at [769, 406] on button "OK" at bounding box center [773, 414] width 56 height 32
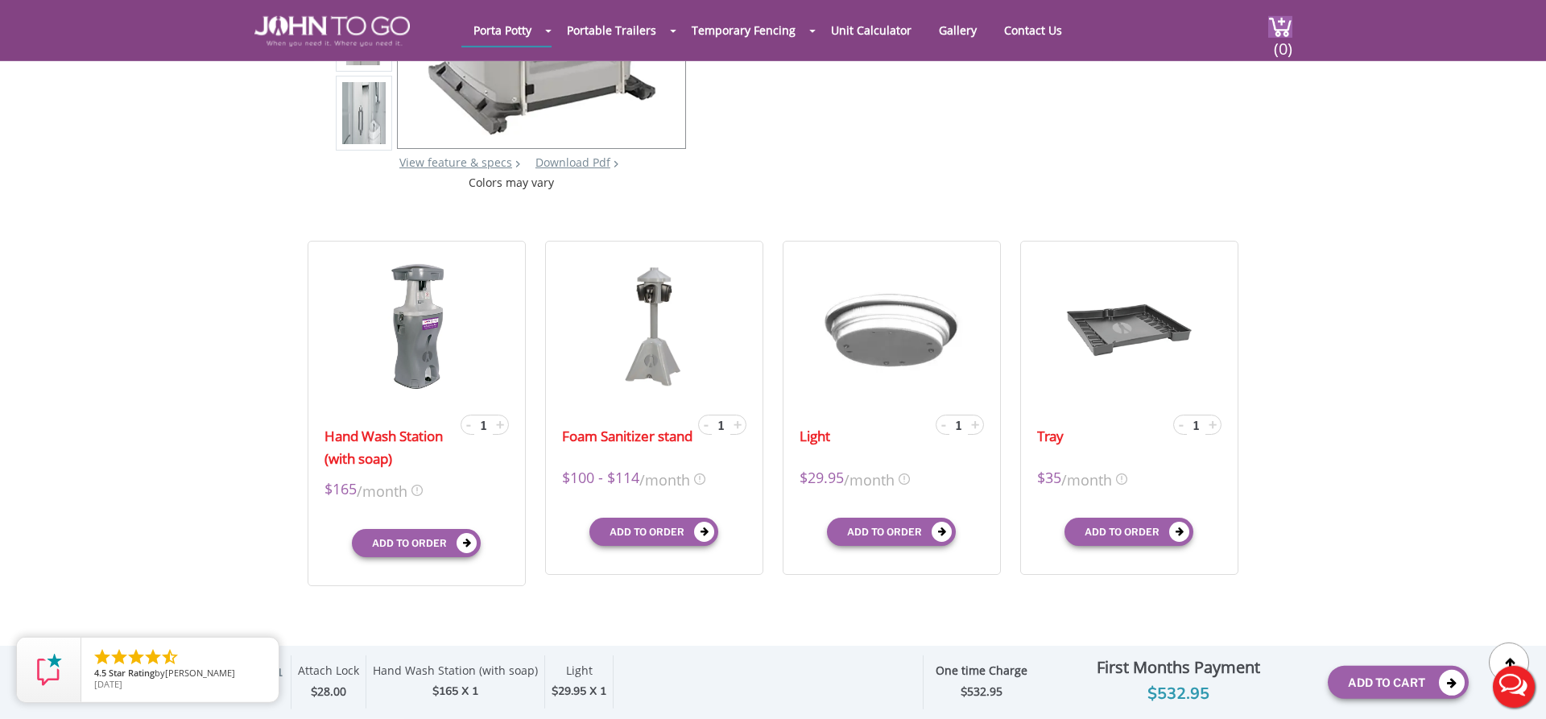
scroll to position [336, 0]
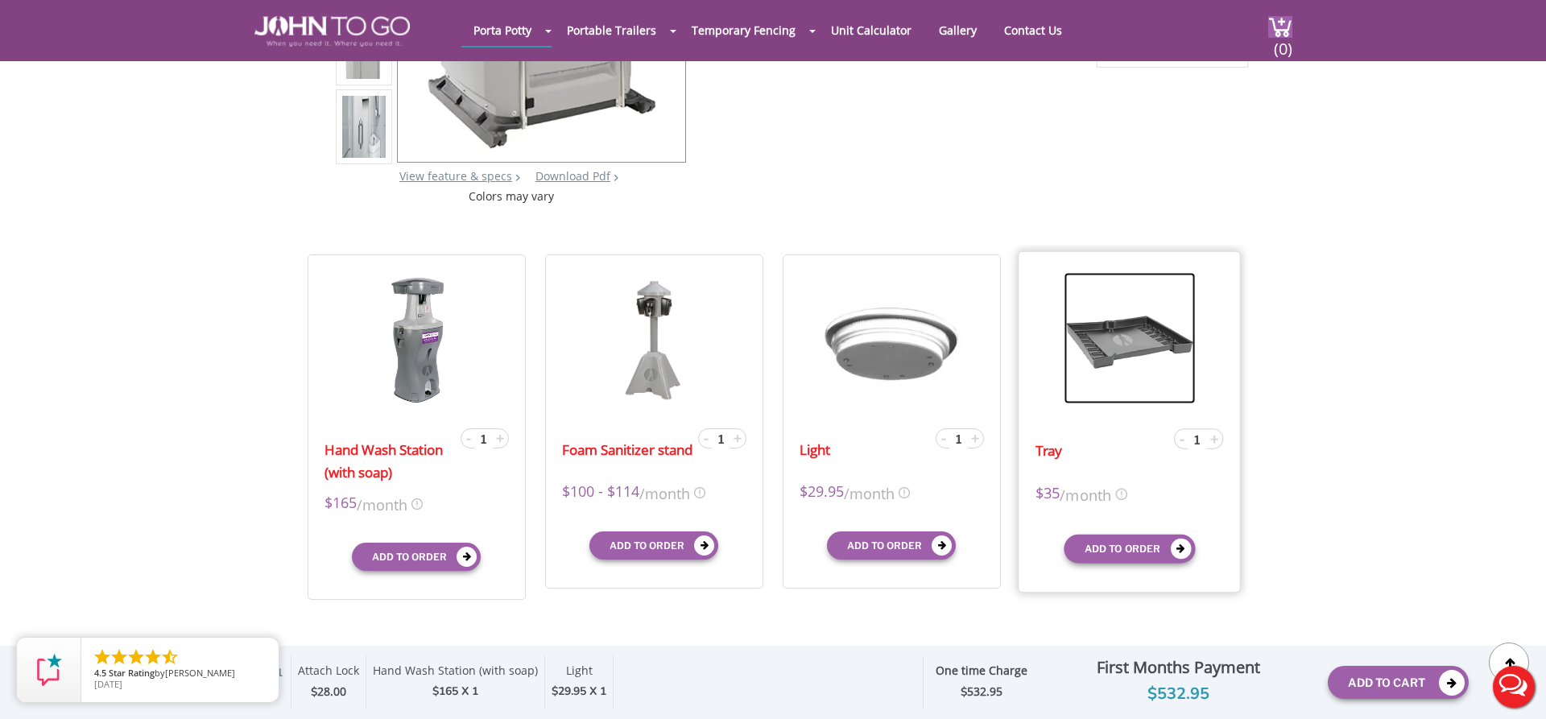
click at [1104, 360] on img at bounding box center [1128, 337] width 131 height 131
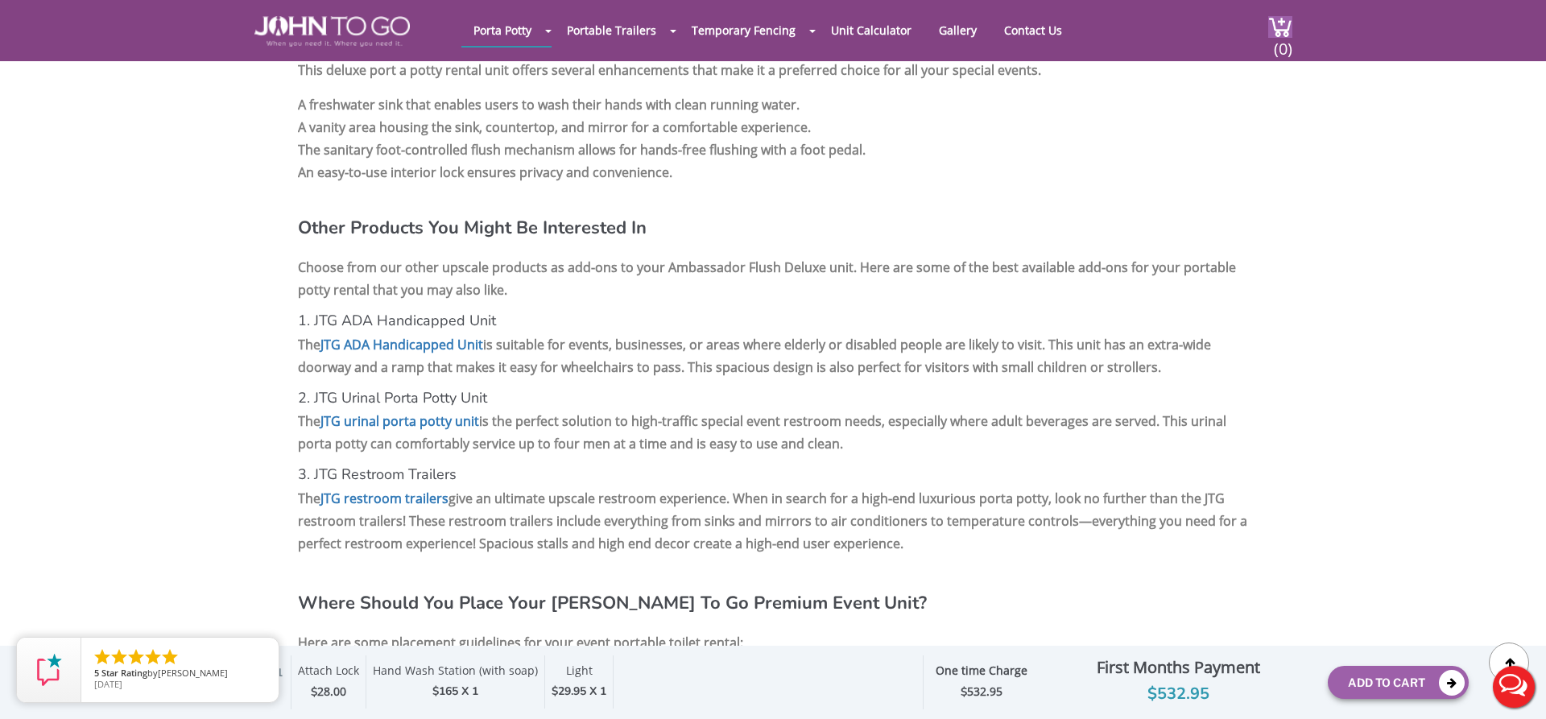
scroll to position [1731, 0]
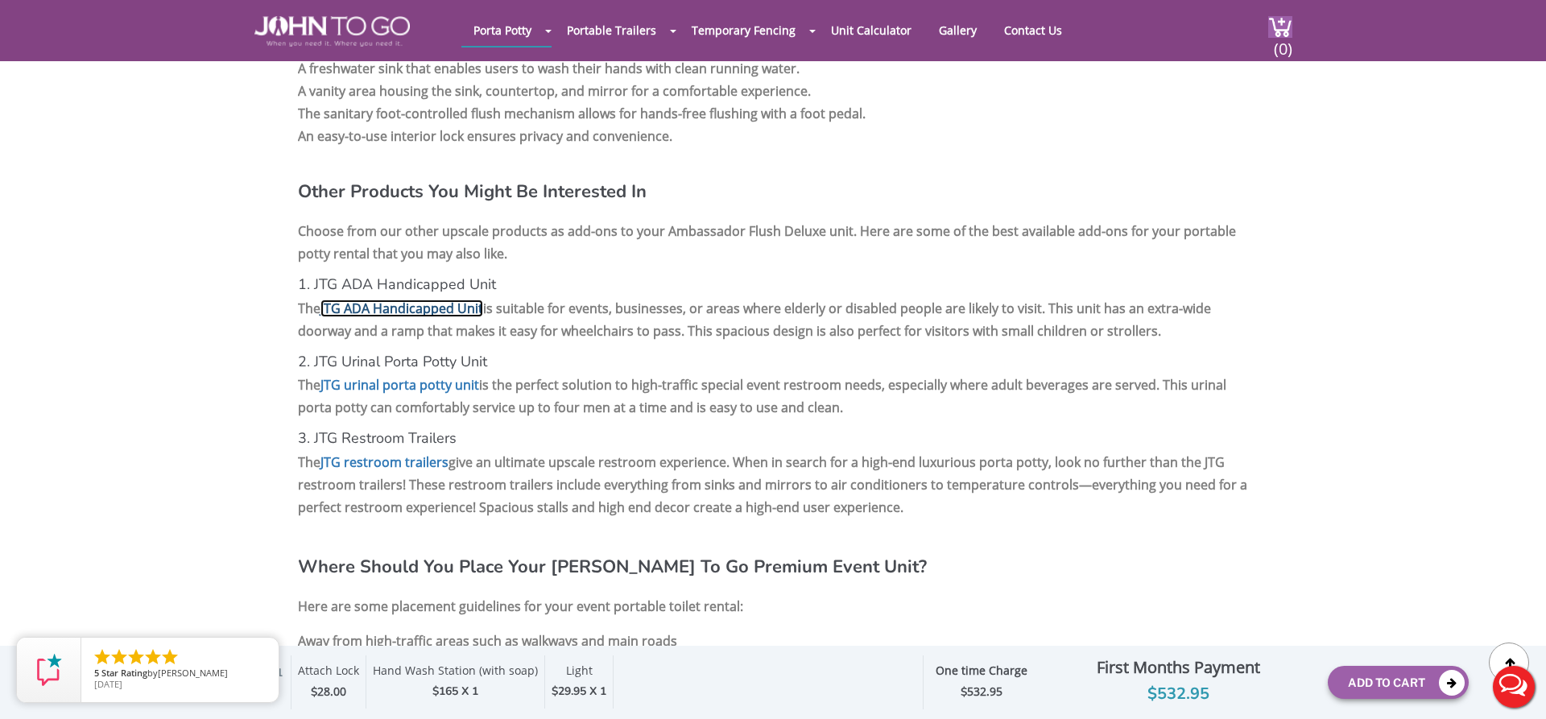
click at [451, 317] on link "JTG ADA Handicapped Unit" at bounding box center [401, 308] width 163 height 18
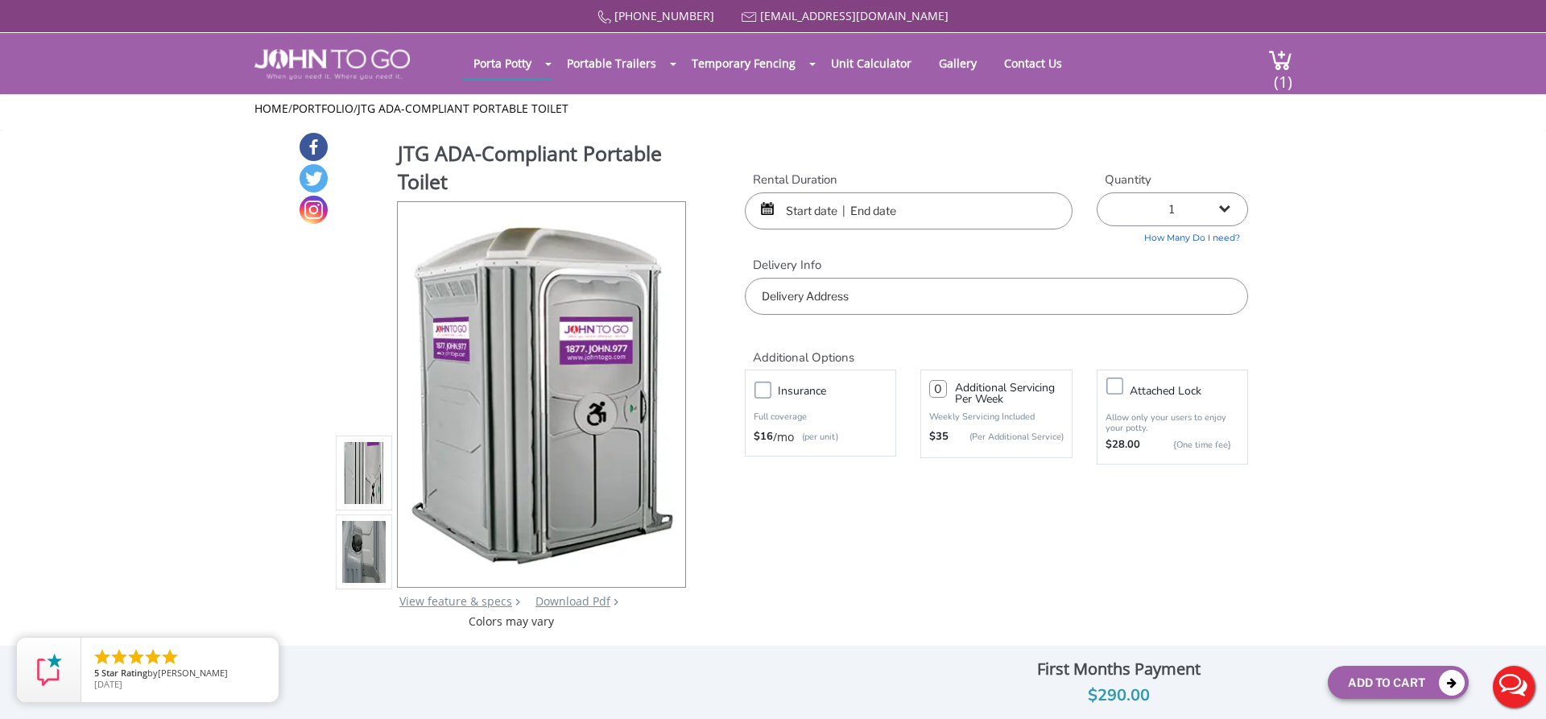
click at [361, 553] on img at bounding box center [363, 551] width 43 height 379
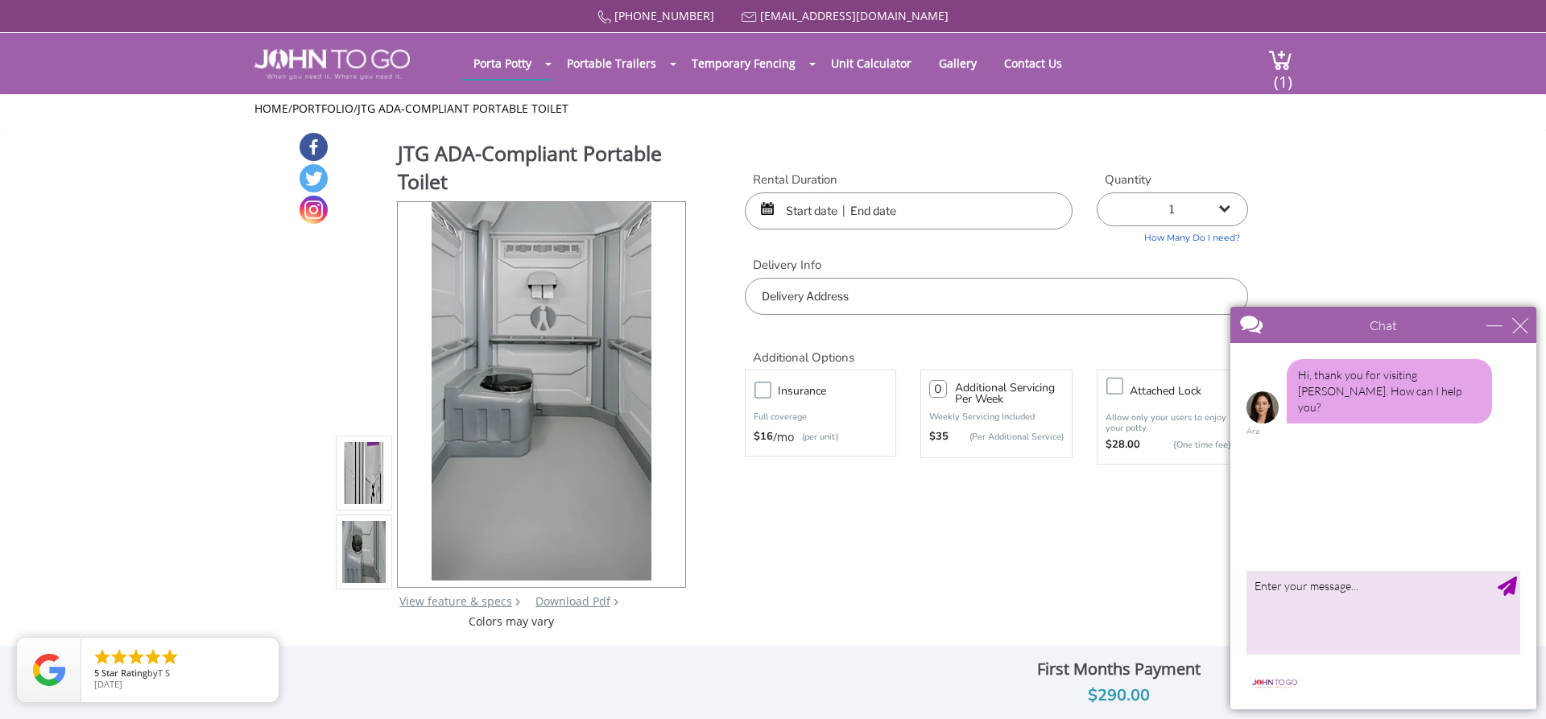
click at [799, 209] on input "text" at bounding box center [909, 210] width 328 height 37
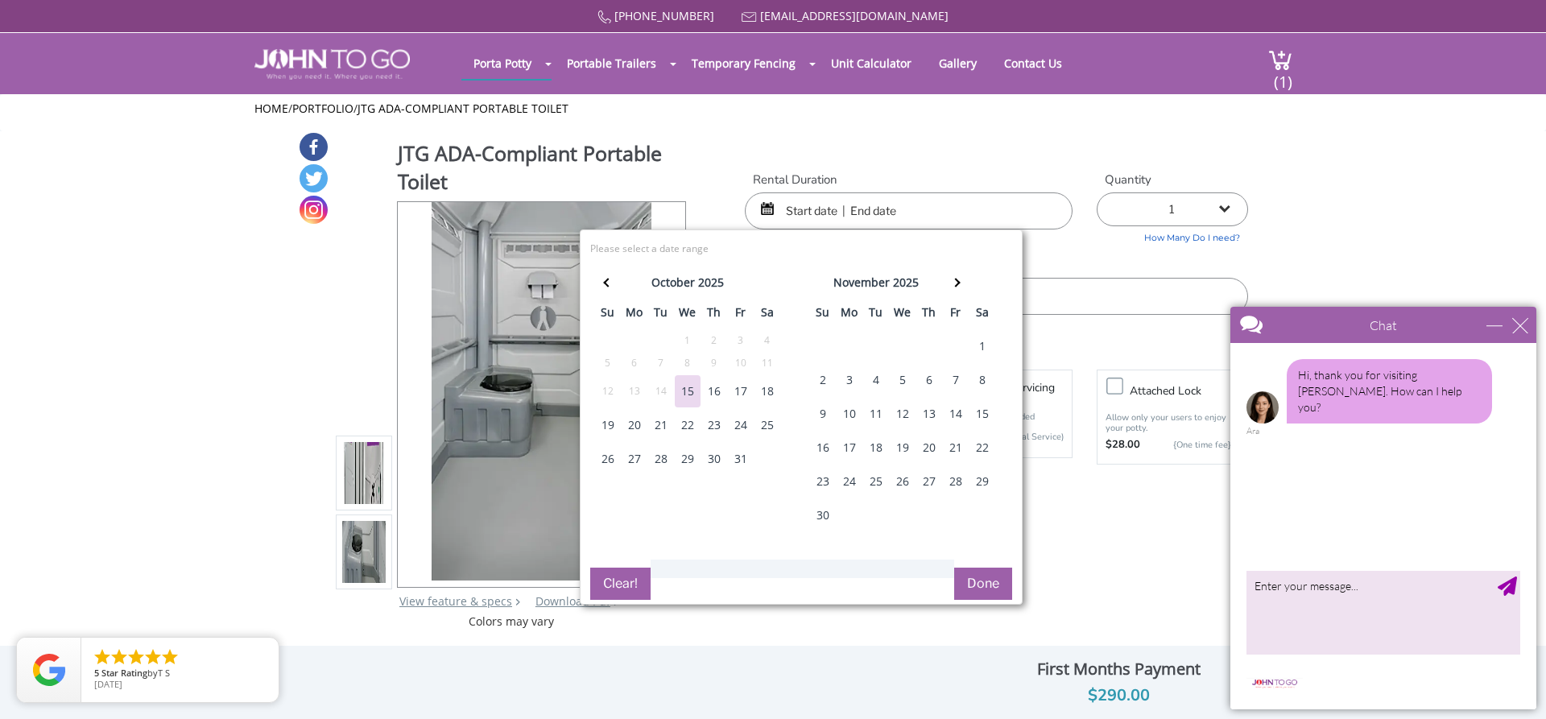
click at [844, 376] on div "3" at bounding box center [849, 380] width 26 height 32
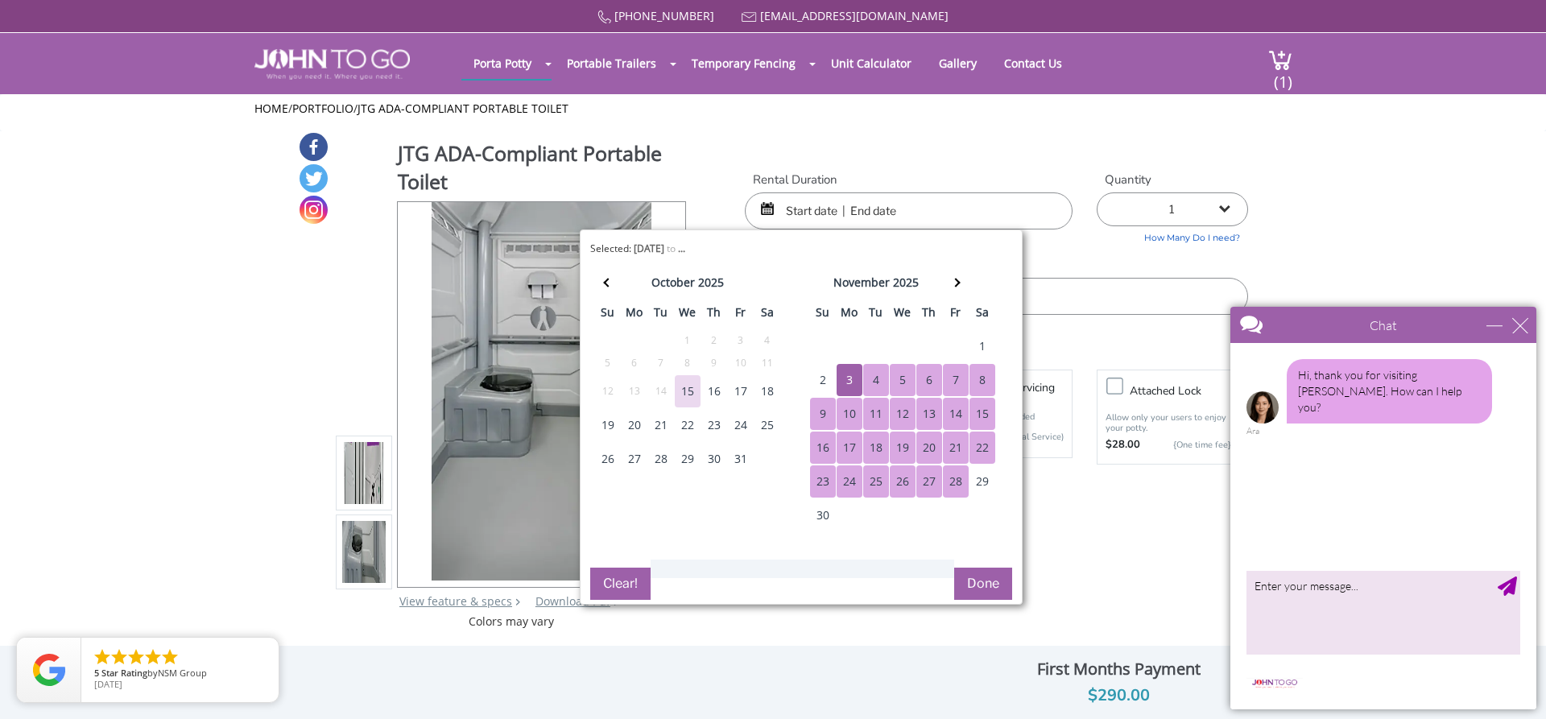
click at [956, 481] on div "28" at bounding box center [956, 481] width 26 height 32
type input "11/03/2025 to 11/28/2025"
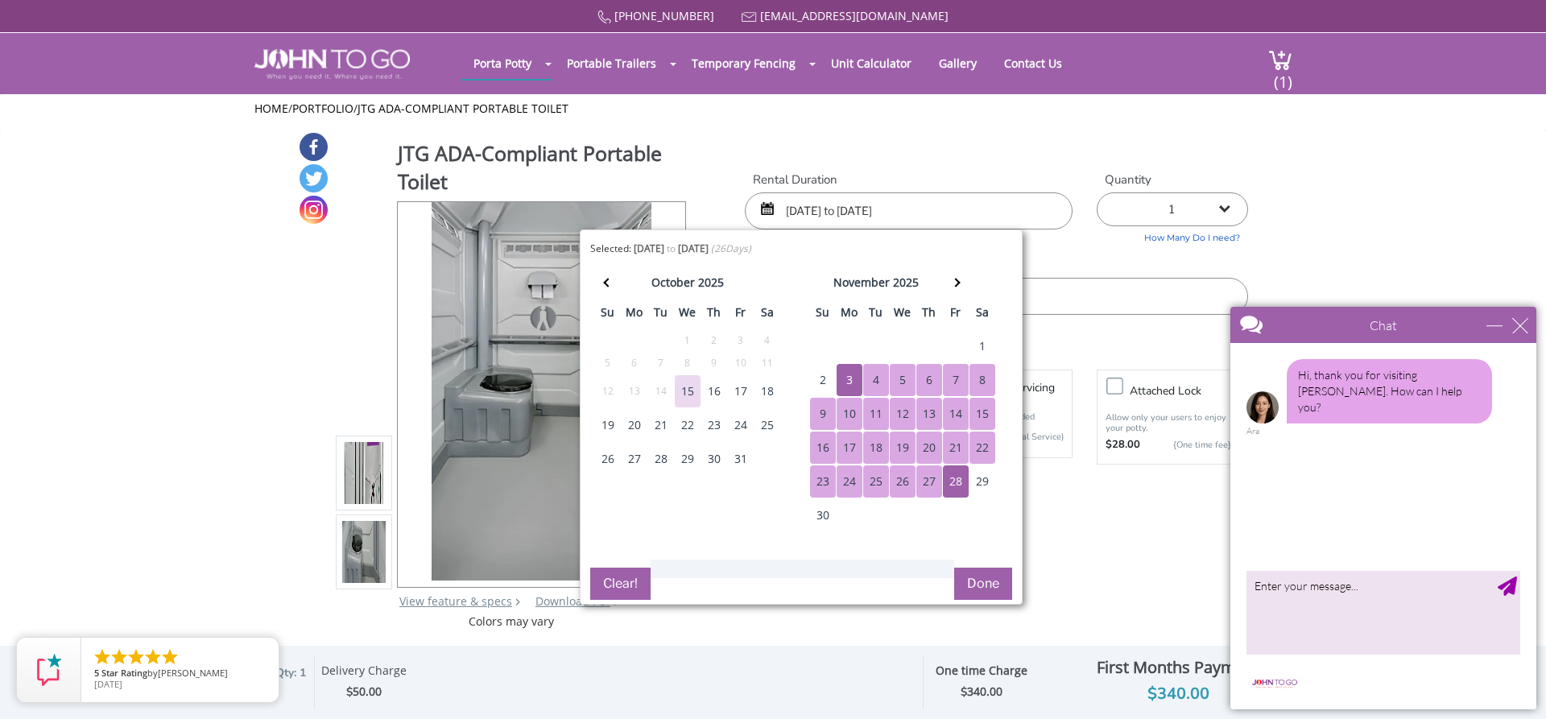
click at [986, 583] on button "Done" at bounding box center [983, 584] width 58 height 32
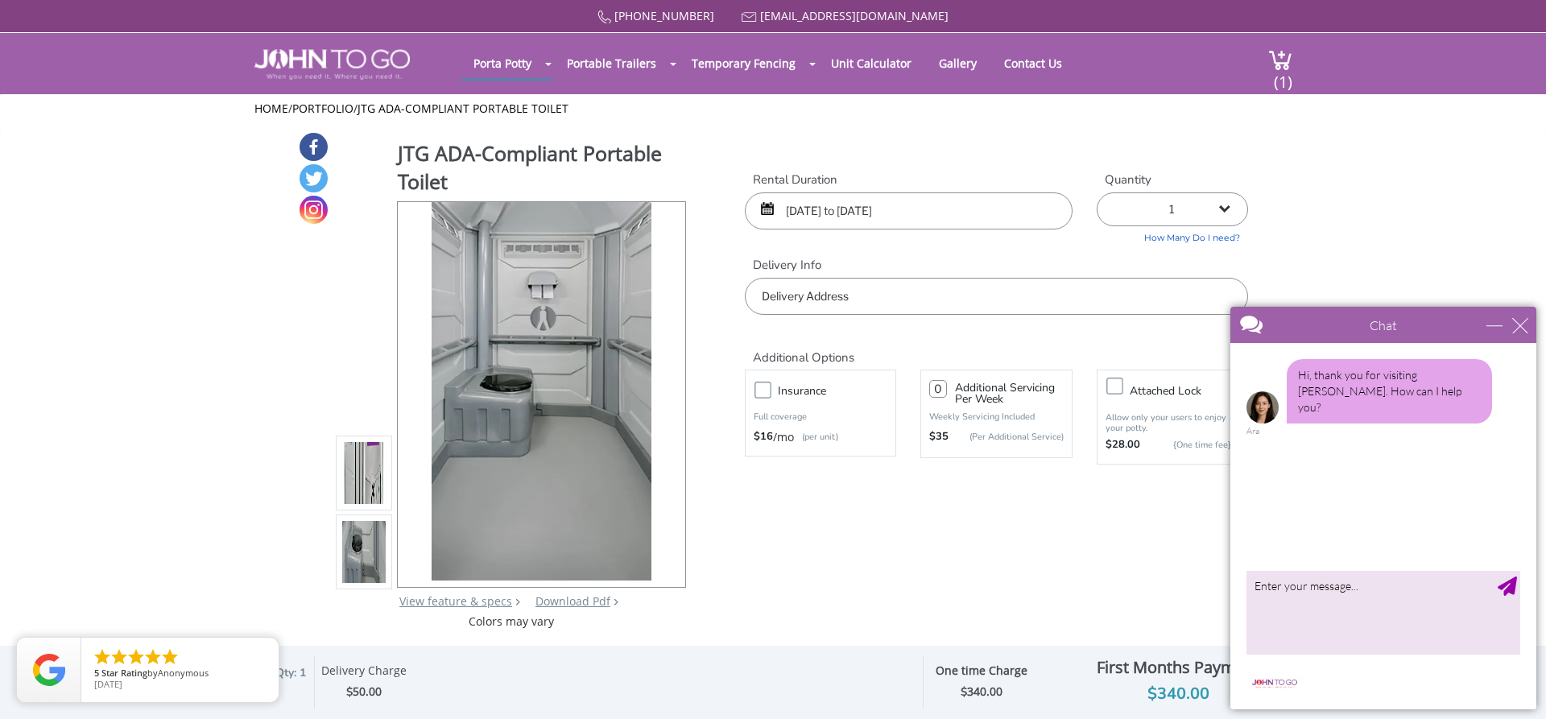
click at [1121, 383] on label "Attached lock" at bounding box center [1188, 391] width 134 height 20
click at [0, 0] on input "Attached lock" at bounding box center [0, 0] width 0 height 0
click at [1522, 327] on div "close" at bounding box center [1520, 325] width 16 height 16
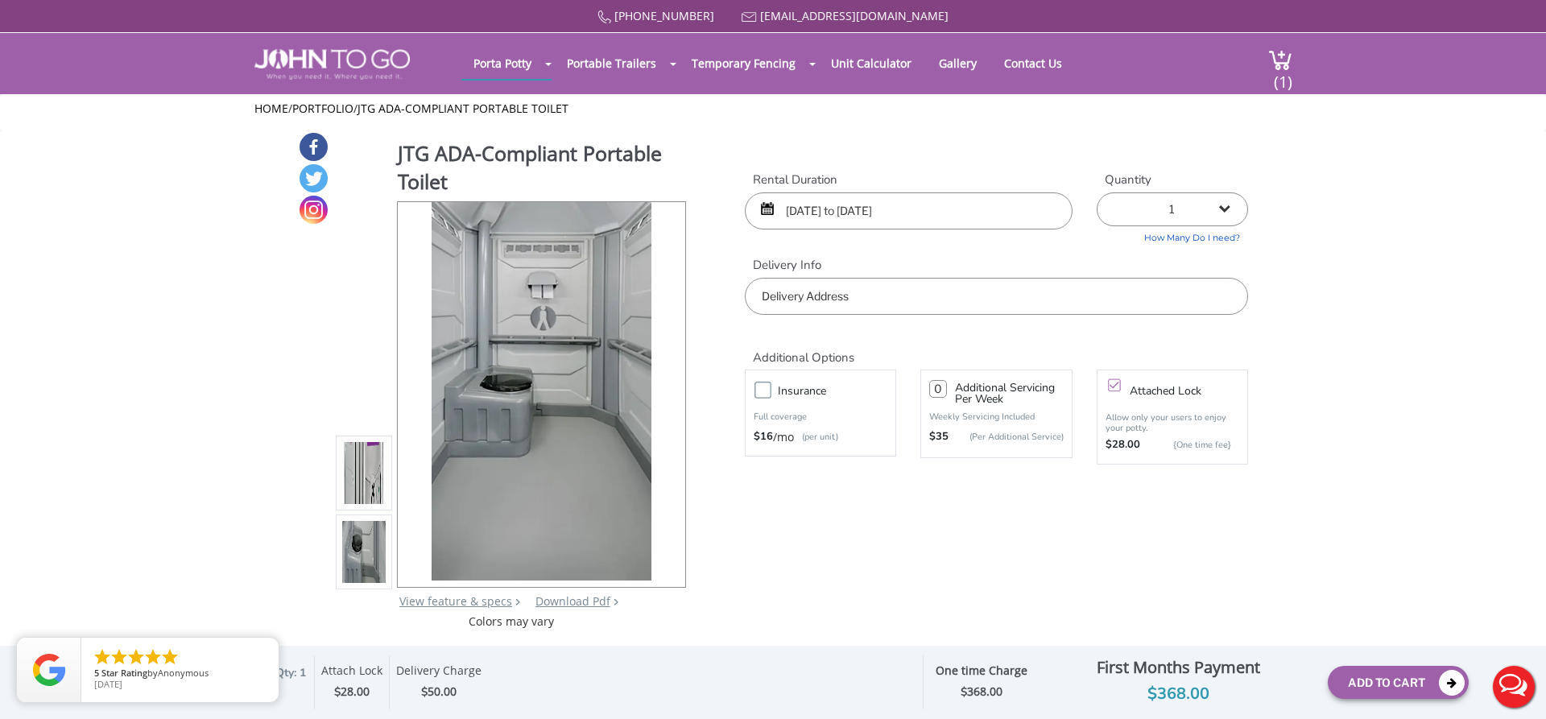
click at [929, 294] on input "text" at bounding box center [996, 296] width 503 height 37
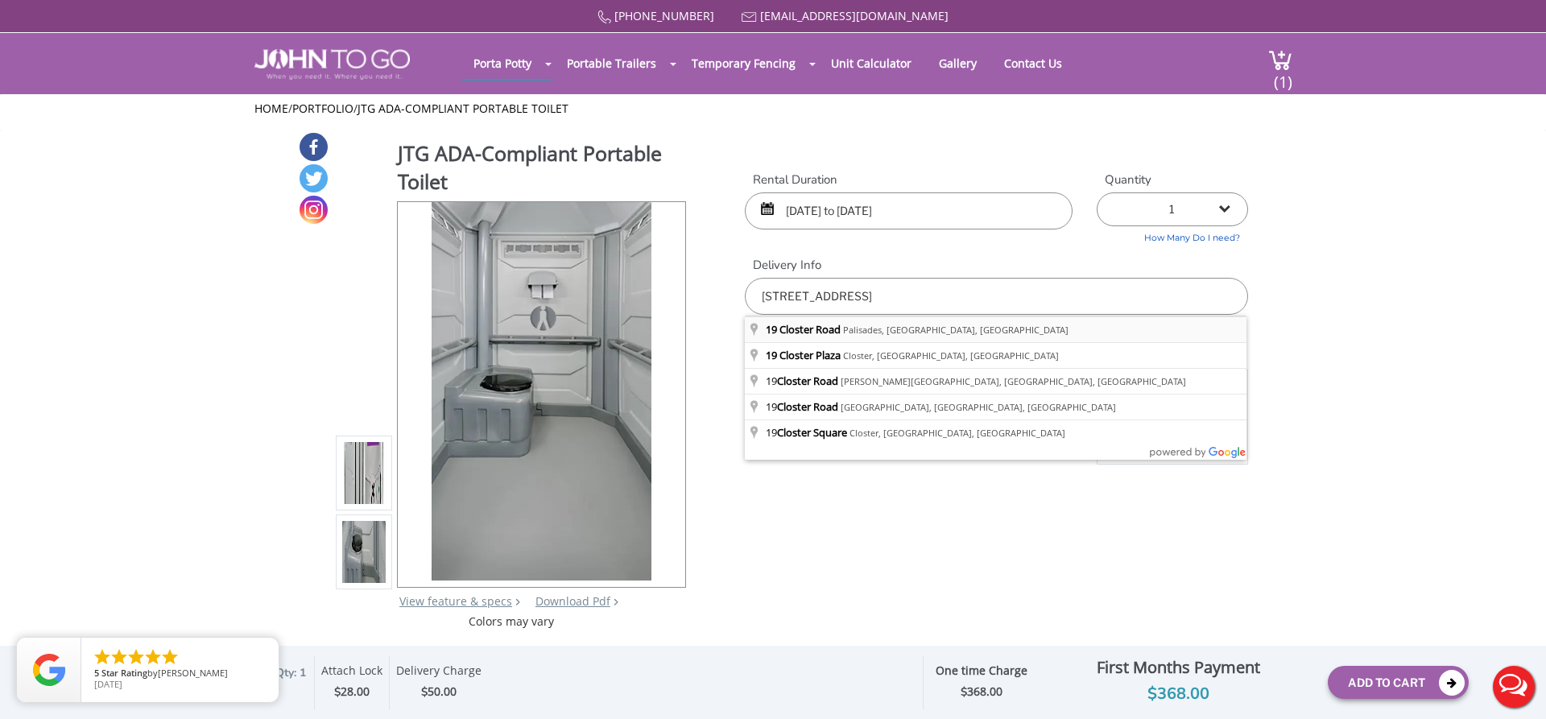
type input "19 Closter Road, Palisades, NY, USA"
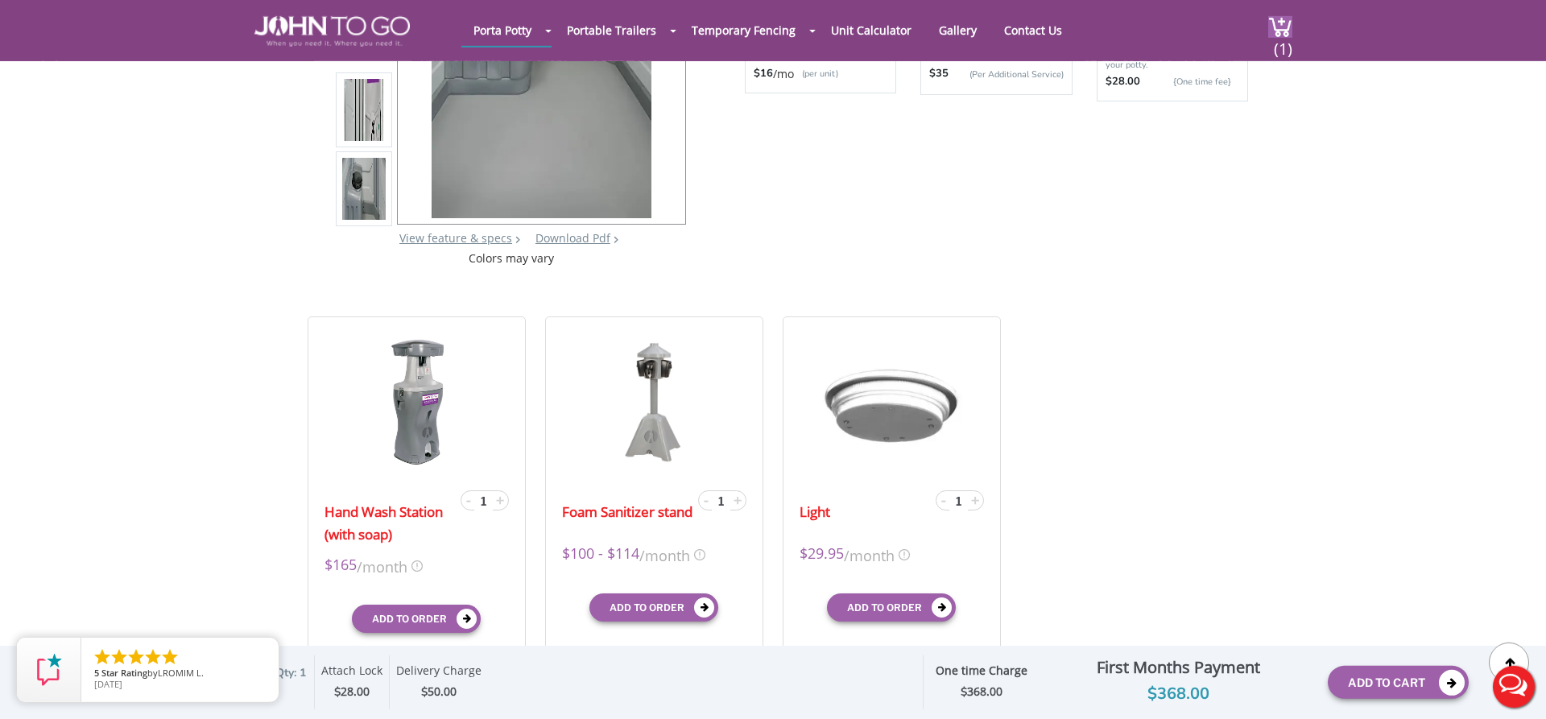
scroll to position [328, 0]
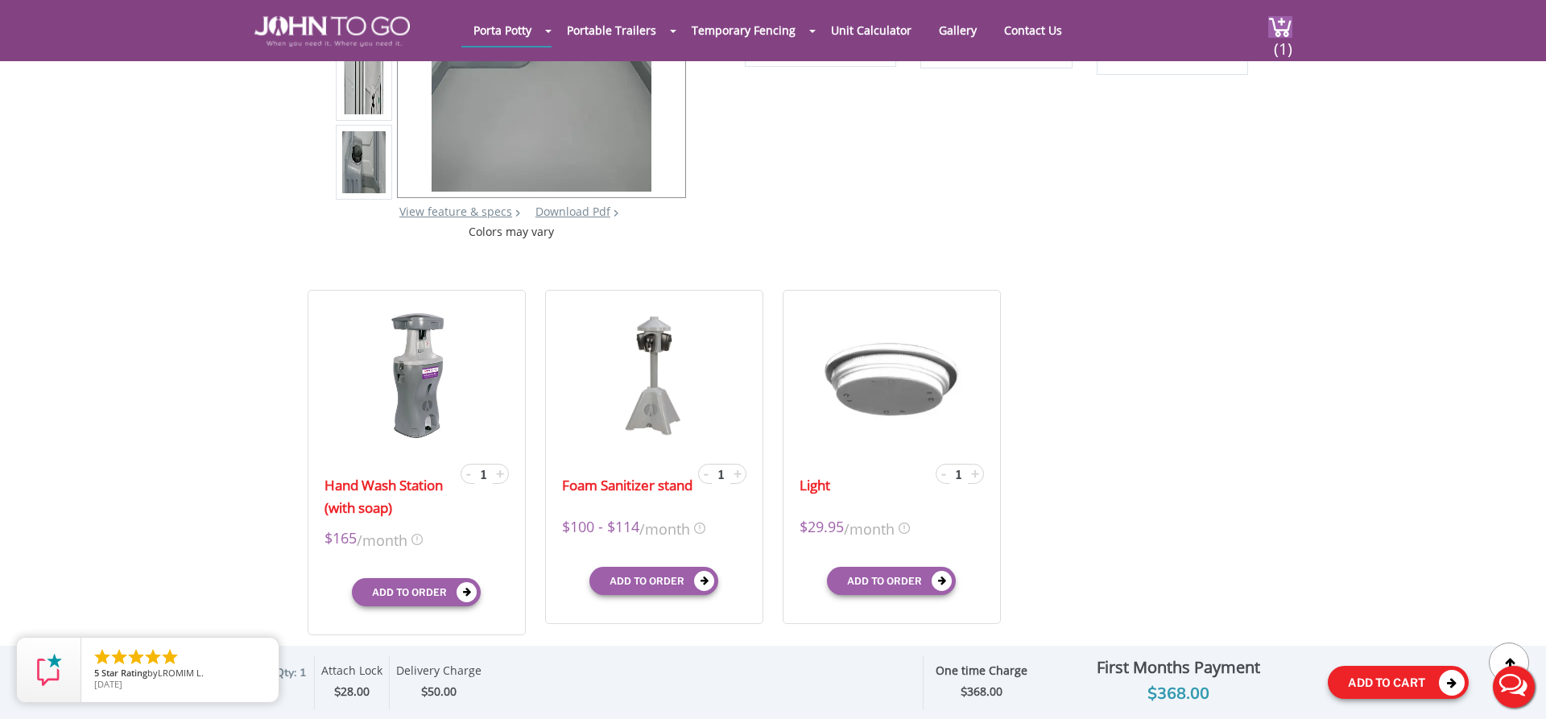
click at [1365, 676] on button "Add To Cart" at bounding box center [1397, 682] width 141 height 33
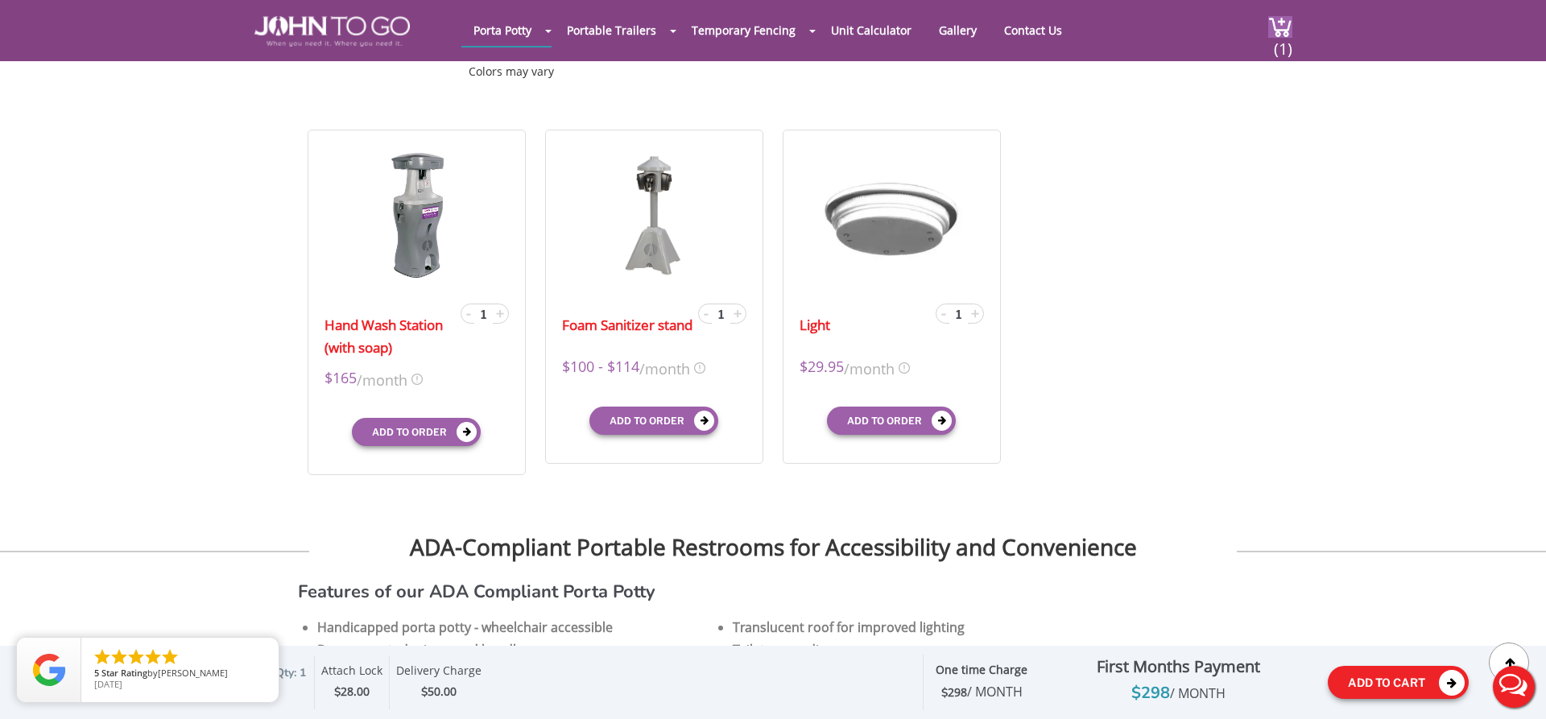
scroll to position [0, 0]
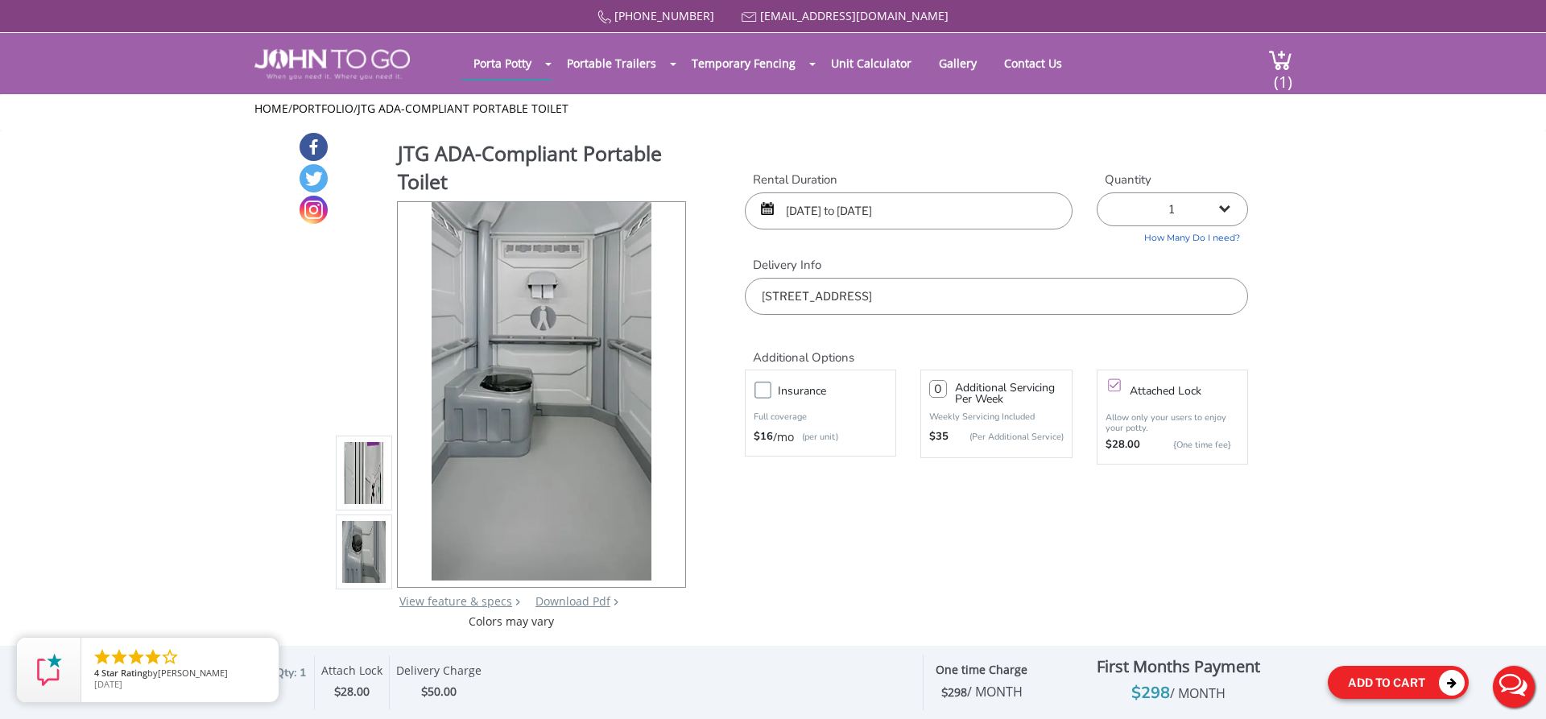
click at [1365, 679] on button "Add To Cart" at bounding box center [1397, 682] width 141 height 33
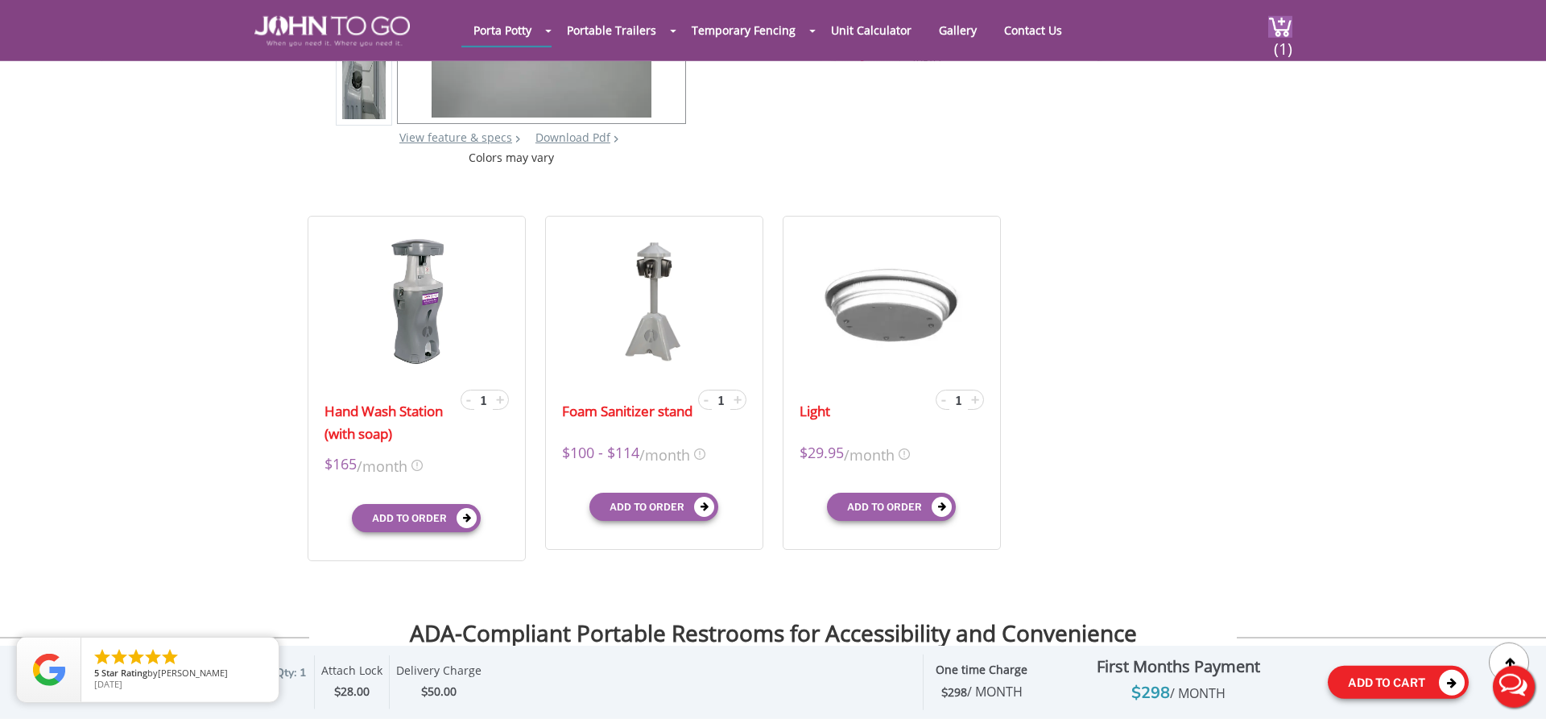
scroll to position [418, 0]
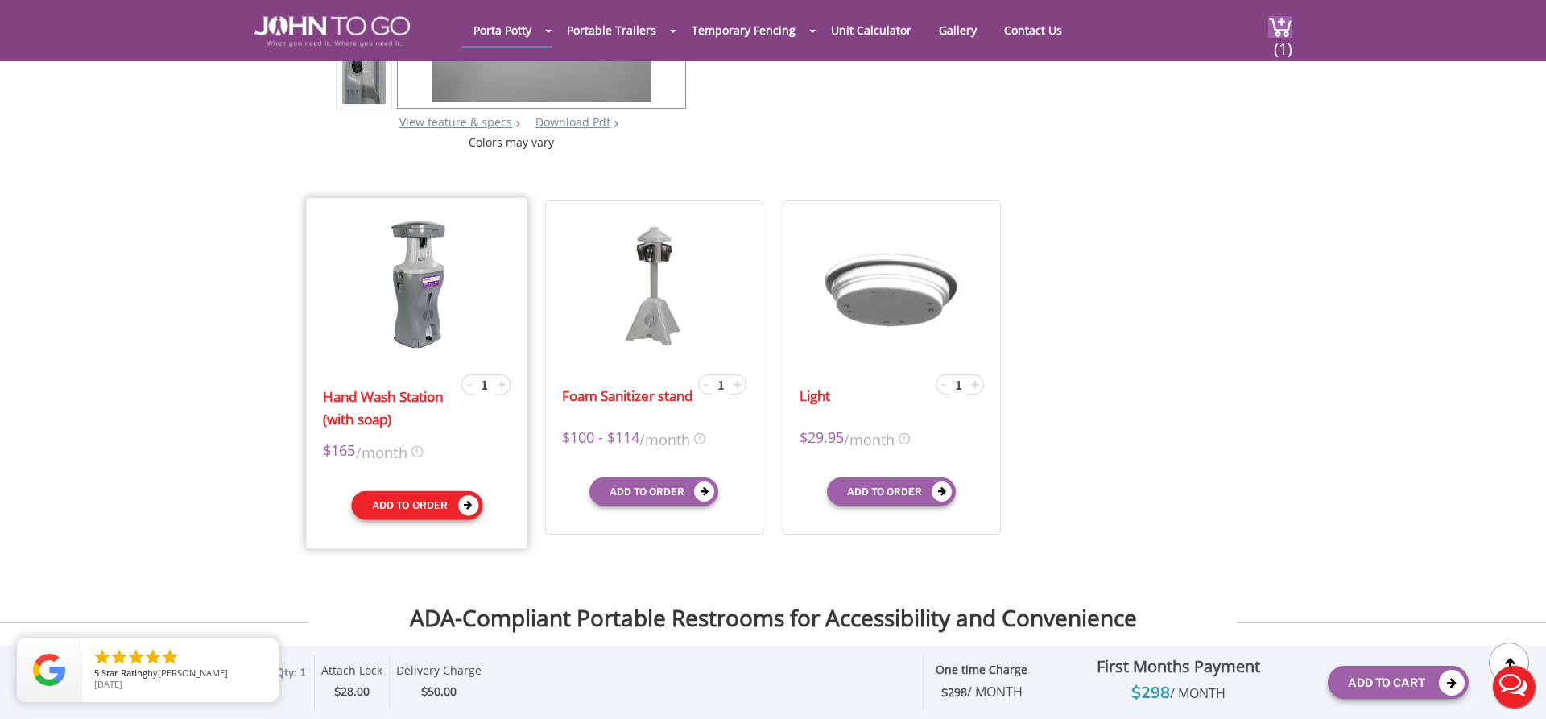
click at [394, 504] on button "Add to order" at bounding box center [416, 505] width 131 height 29
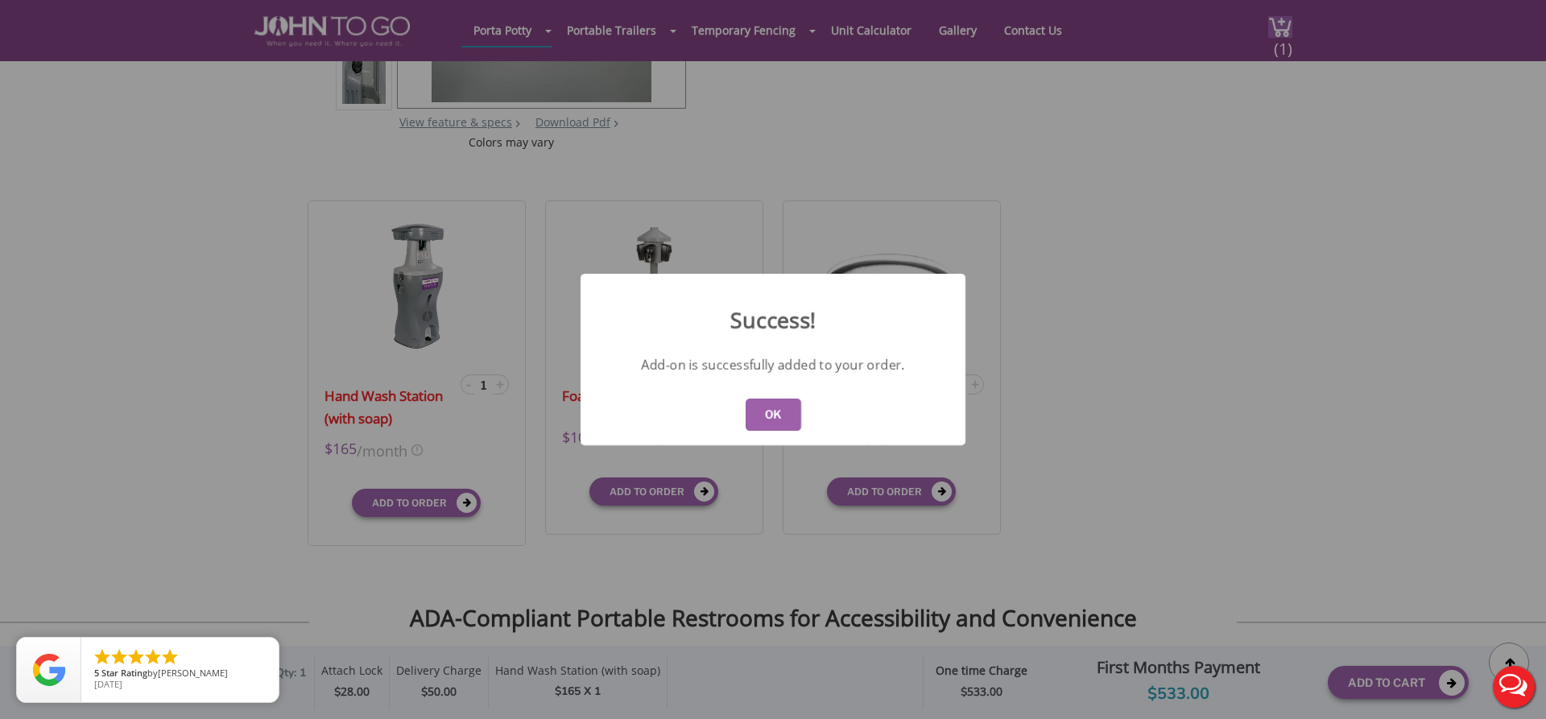
click at [773, 411] on button "OK" at bounding box center [773, 414] width 56 height 32
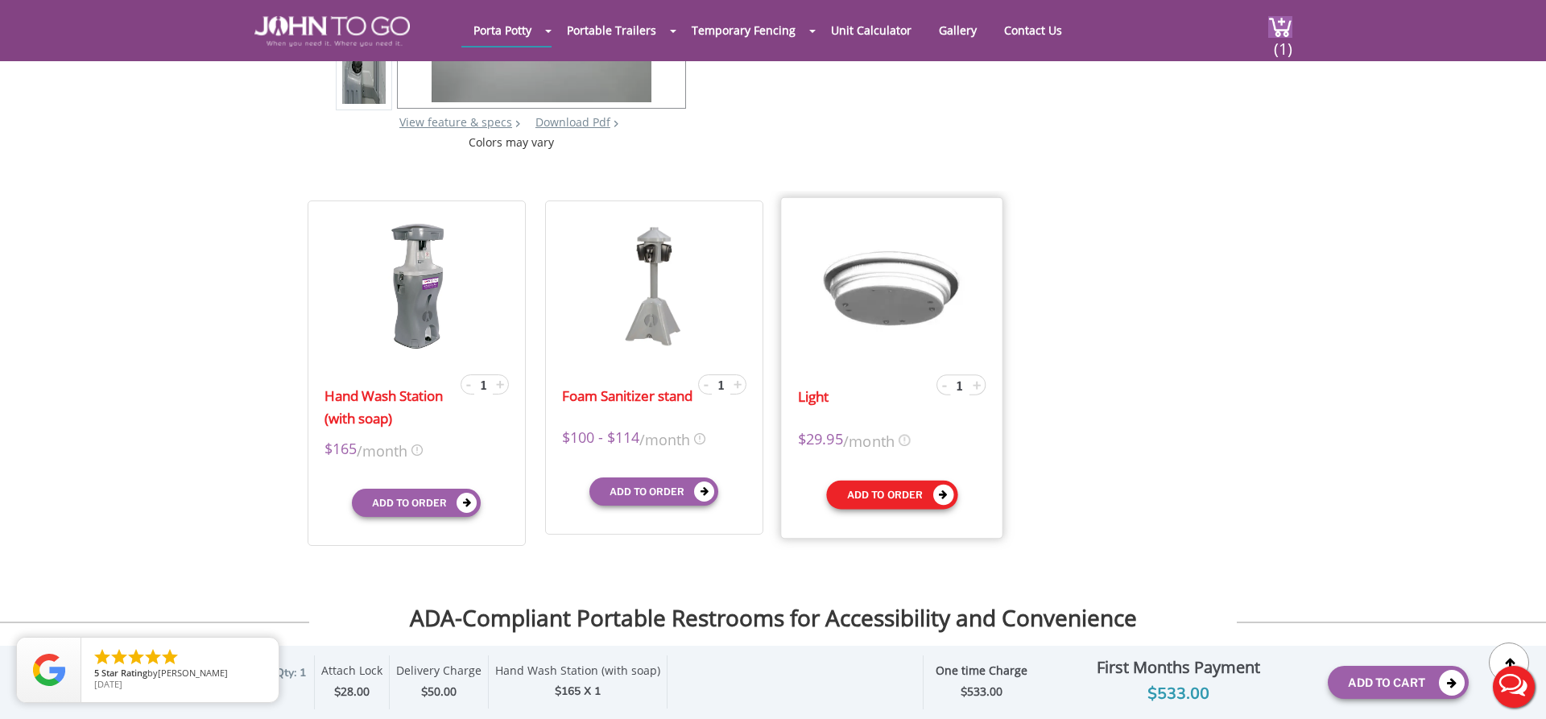
click at [919, 489] on button "Add to order" at bounding box center [891, 494] width 131 height 29
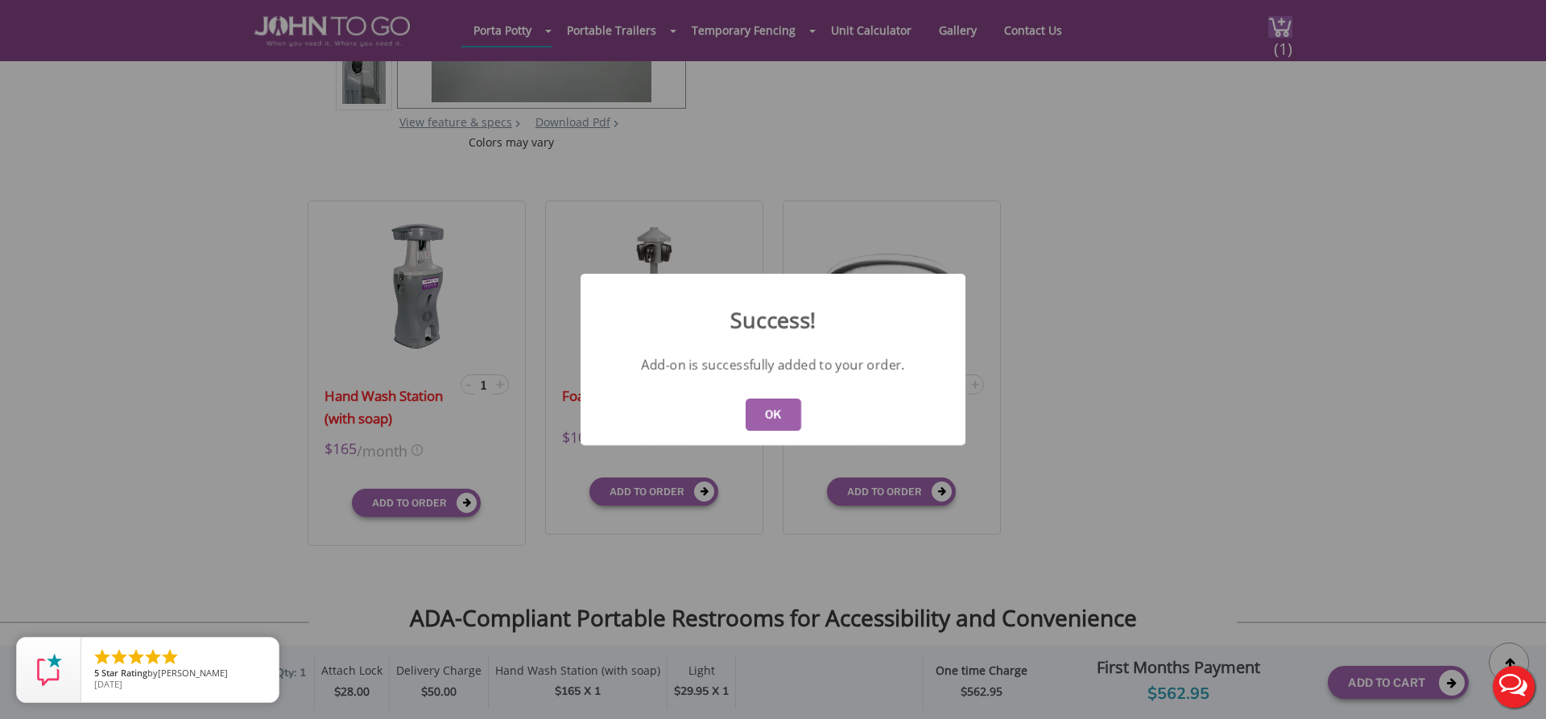
click at [761, 409] on button "OK" at bounding box center [773, 414] width 56 height 32
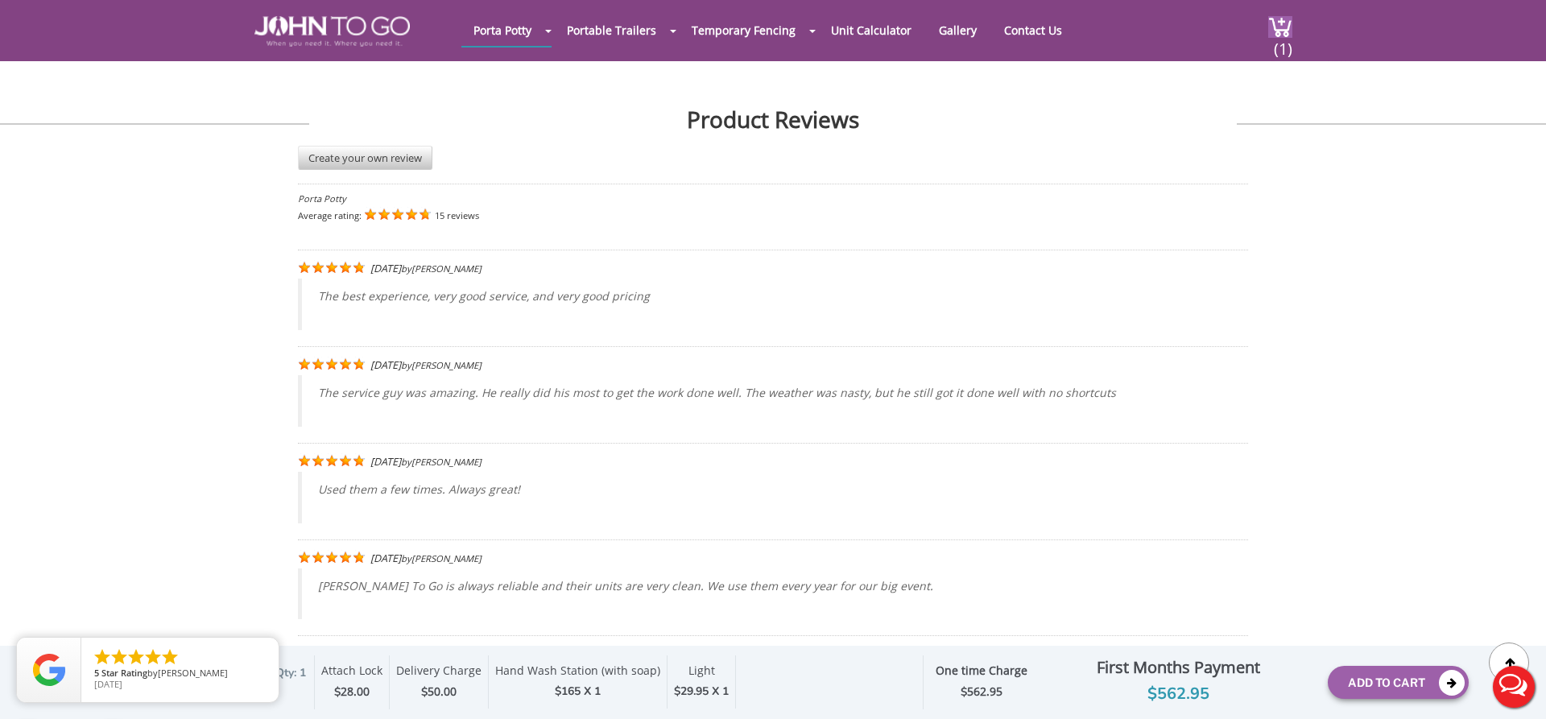
scroll to position [3538, 0]
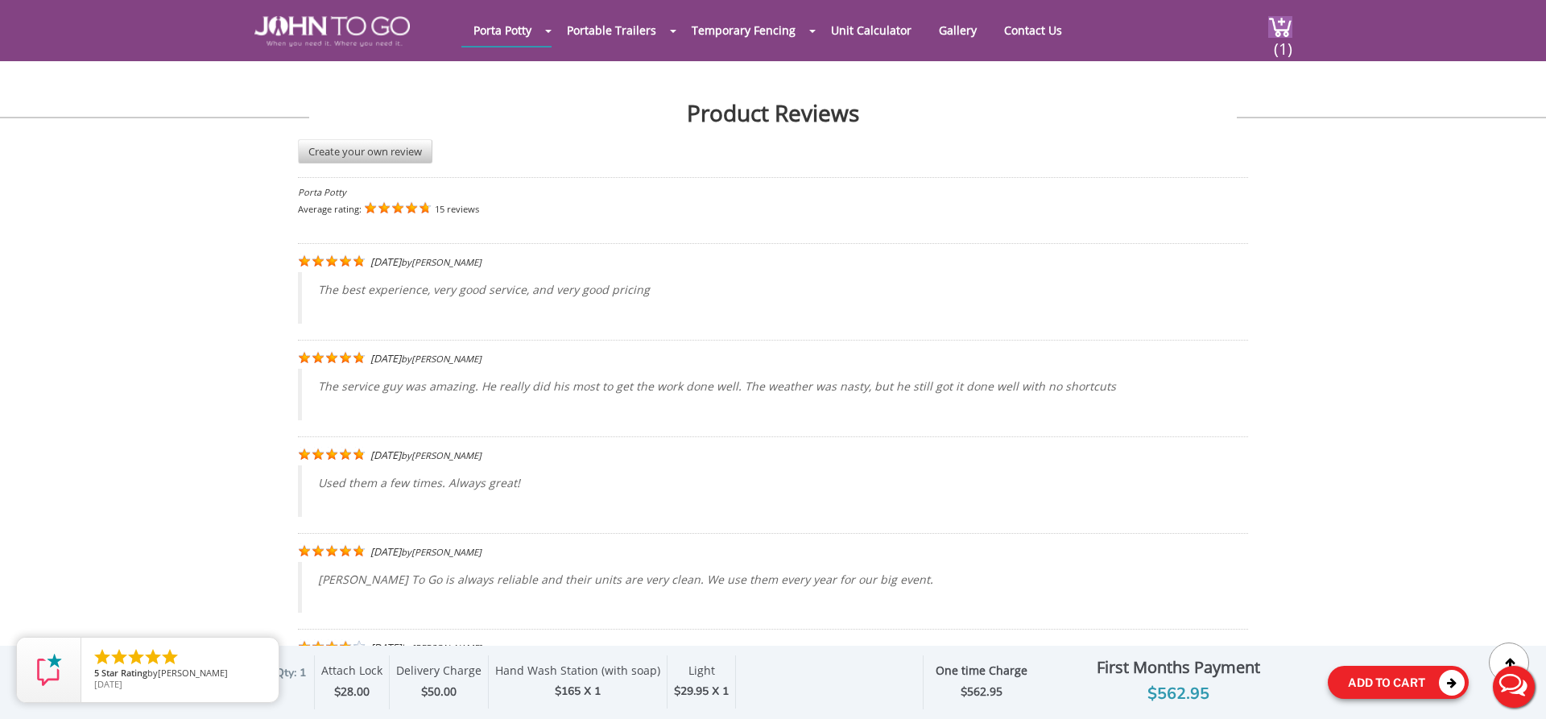
click at [1403, 687] on button "Add To Cart" at bounding box center [1397, 682] width 141 height 33
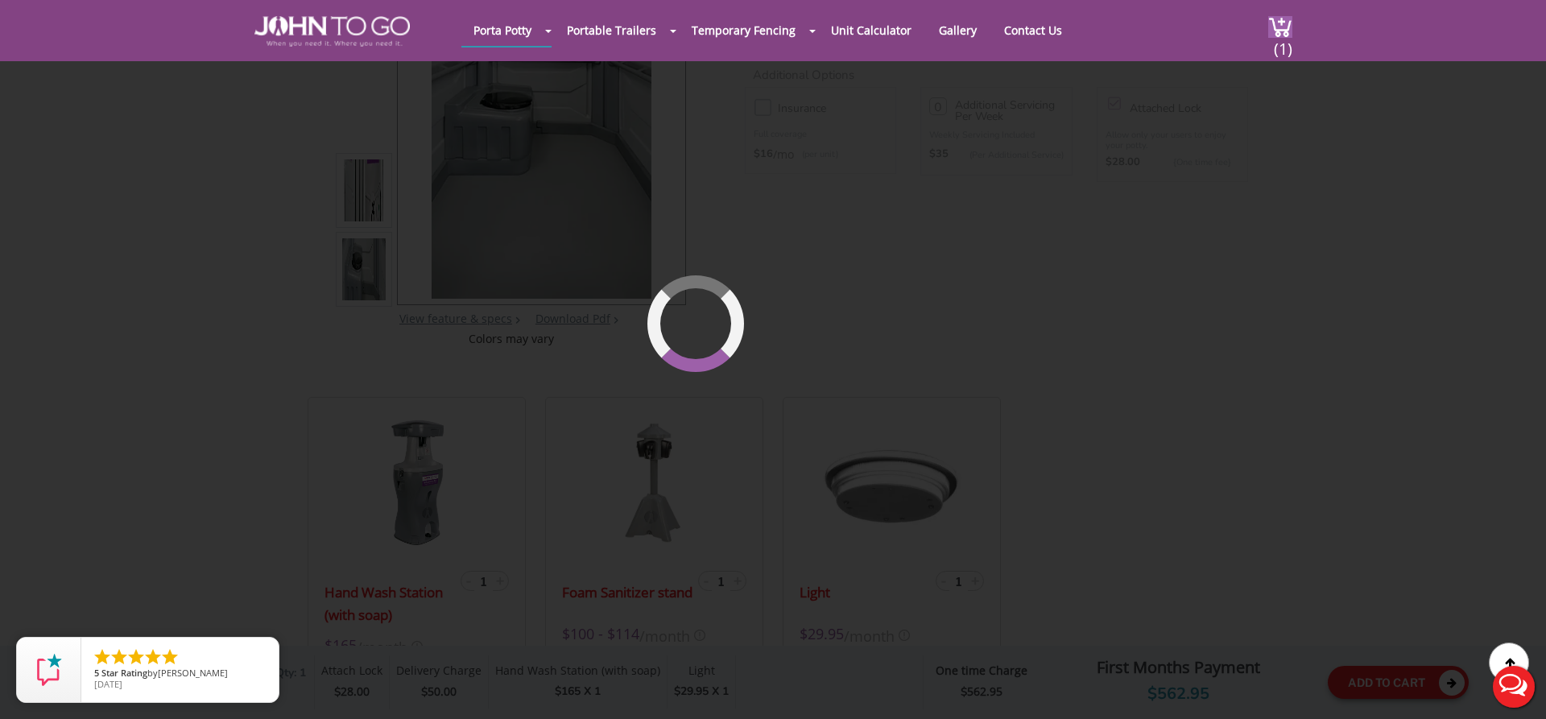
scroll to position [110, 0]
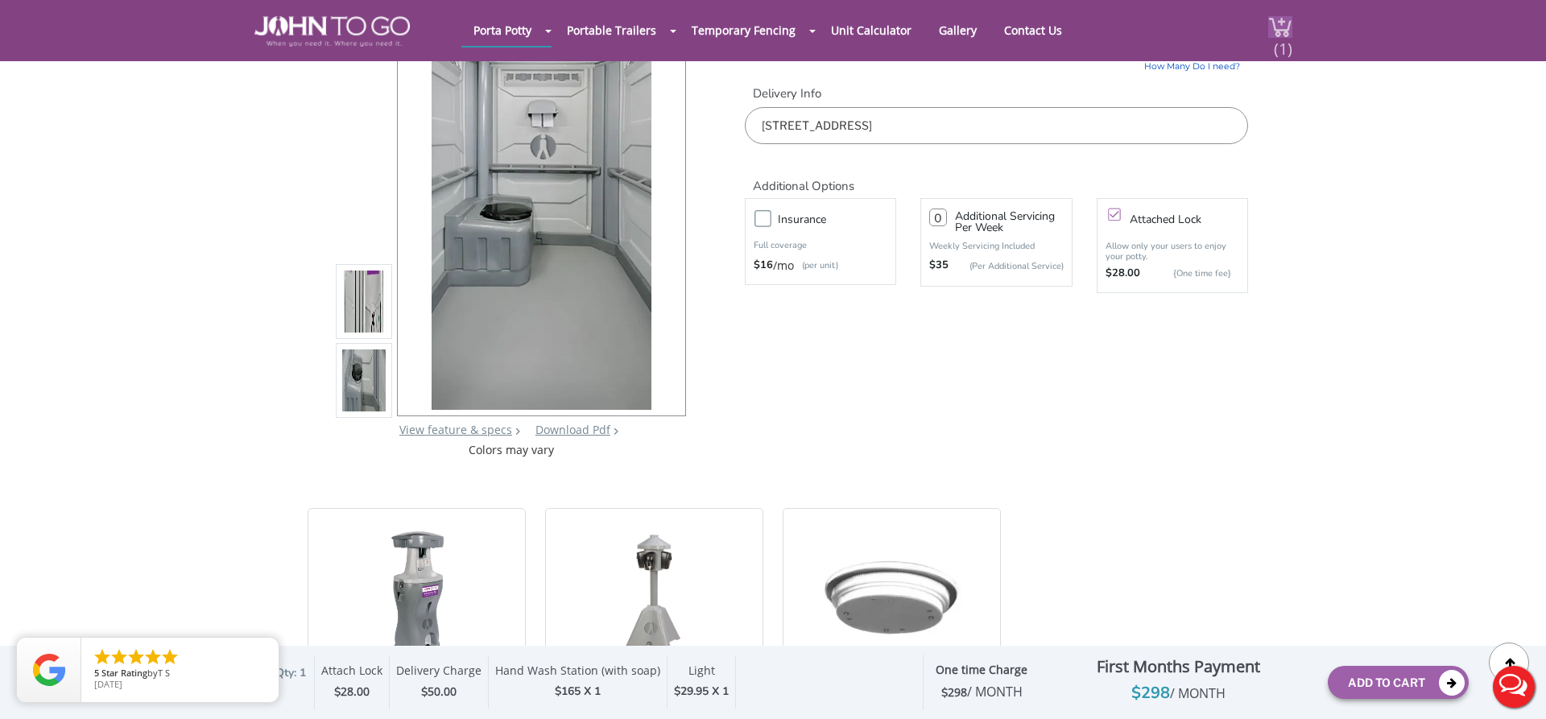
click at [1273, 20] on img at bounding box center [1280, 27] width 24 height 22
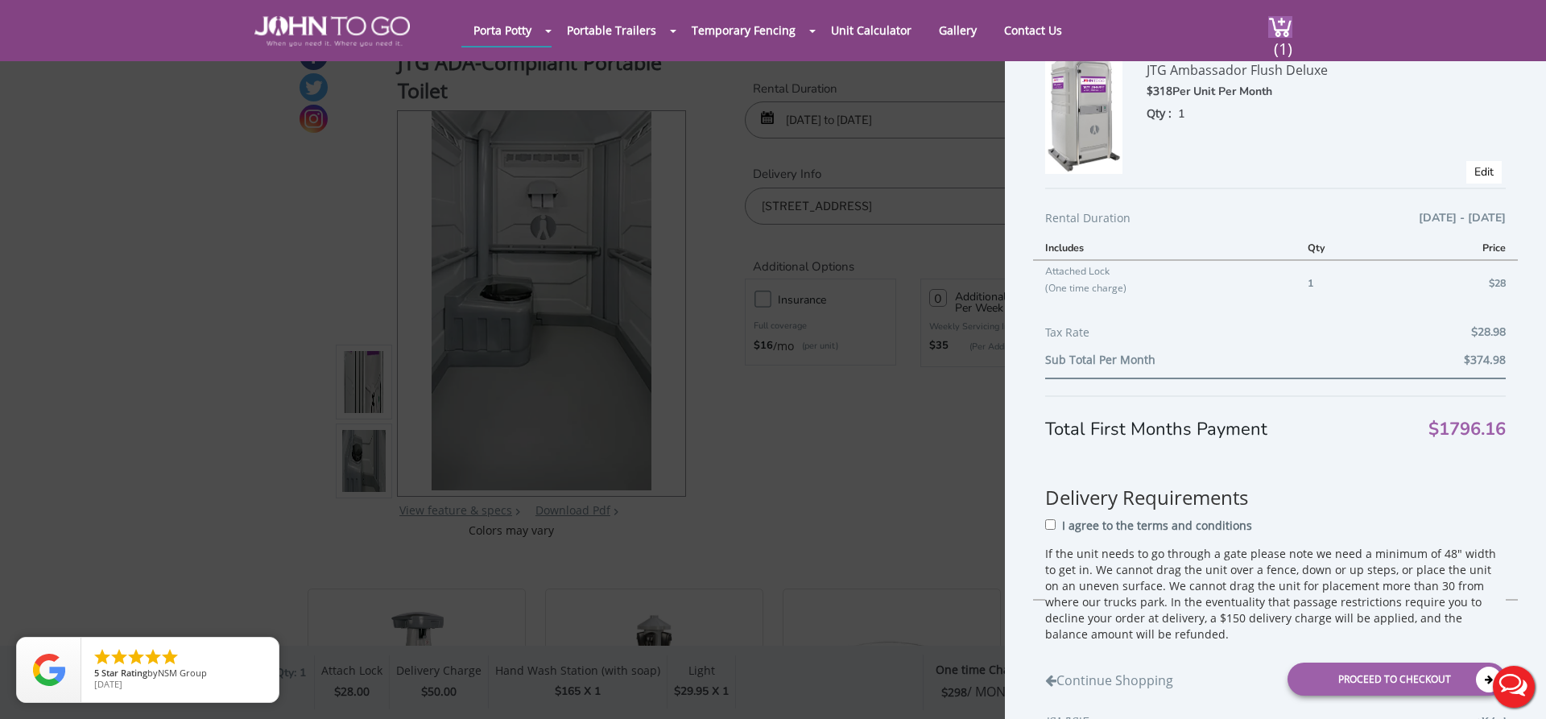
scroll to position [0, 0]
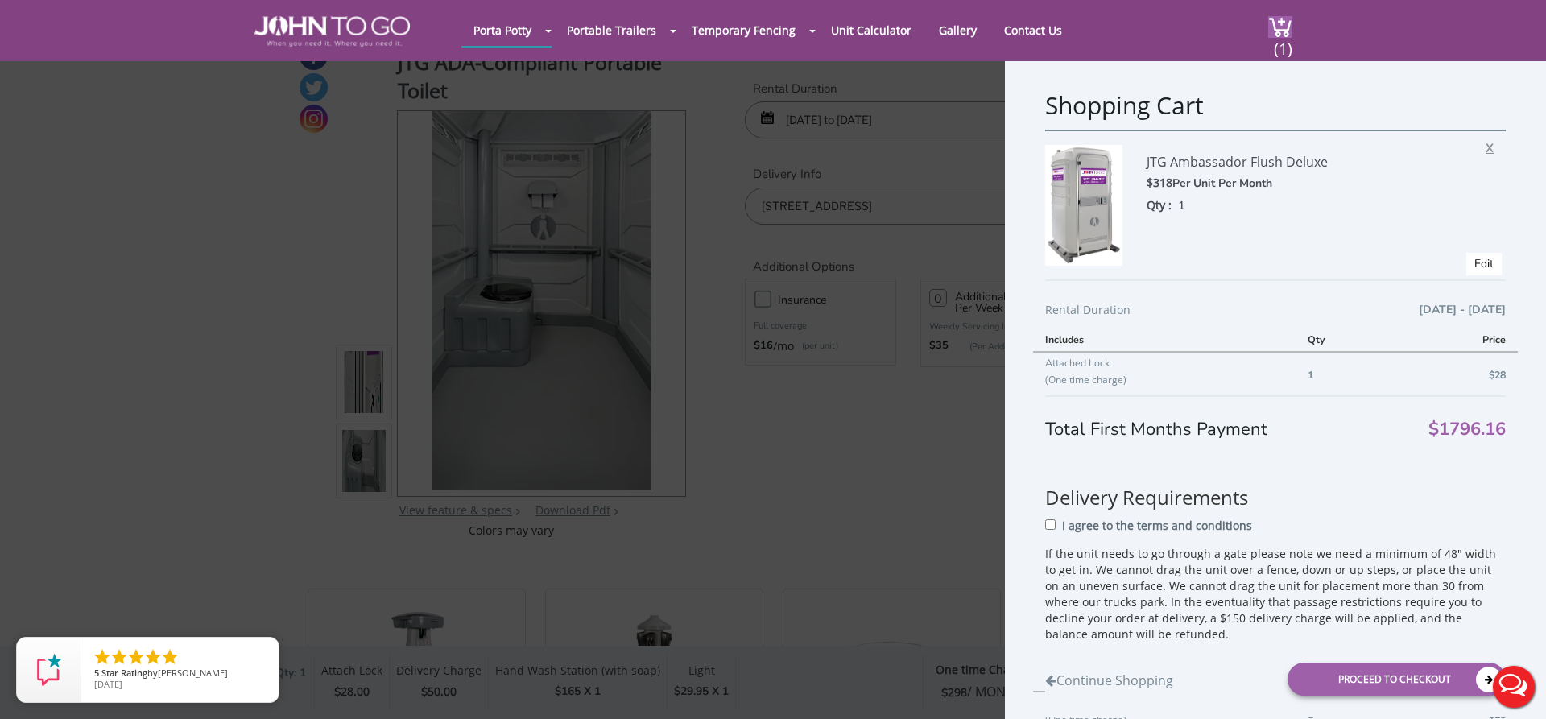
click at [1488, 148] on span "X" at bounding box center [1493, 145] width 16 height 21
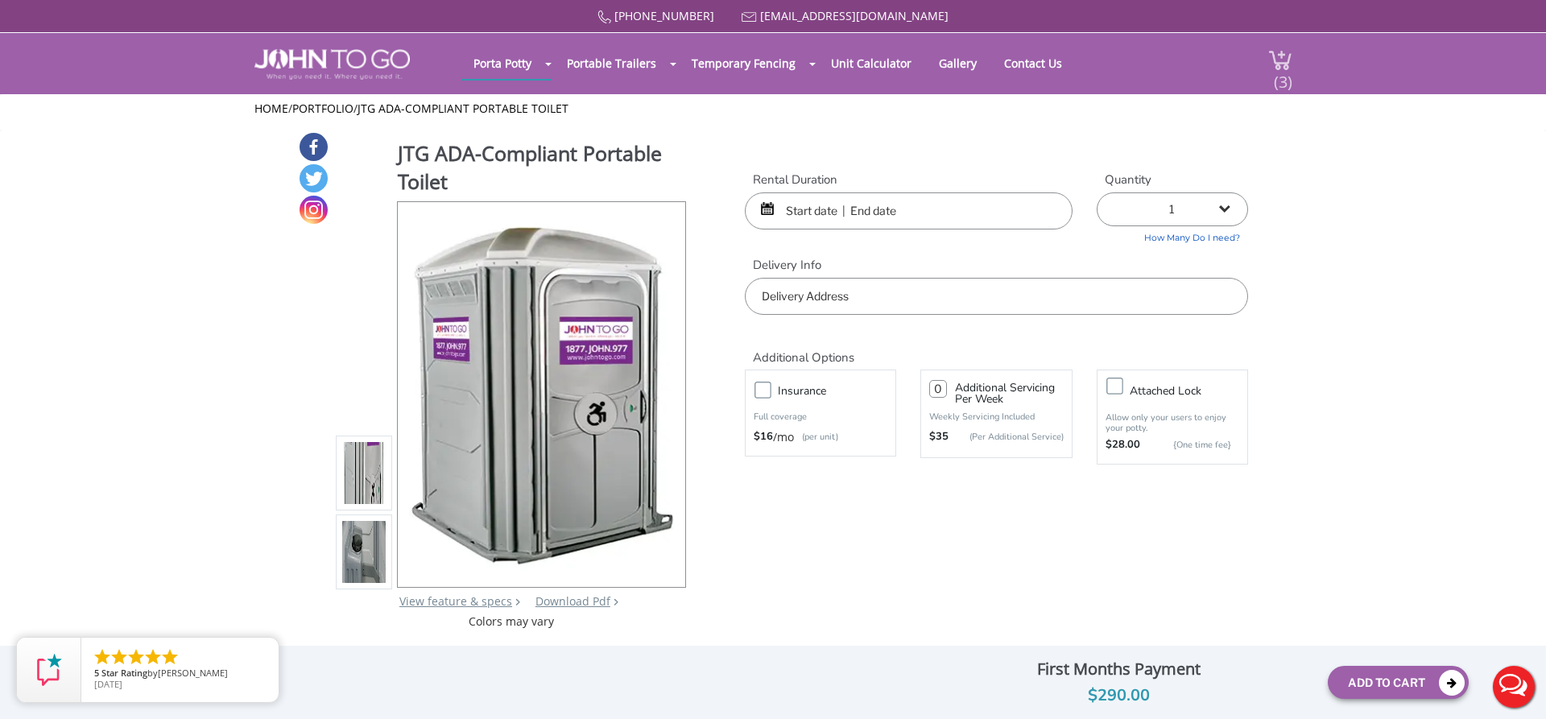
click at [1286, 73] on span "(3)" at bounding box center [1282, 75] width 19 height 35
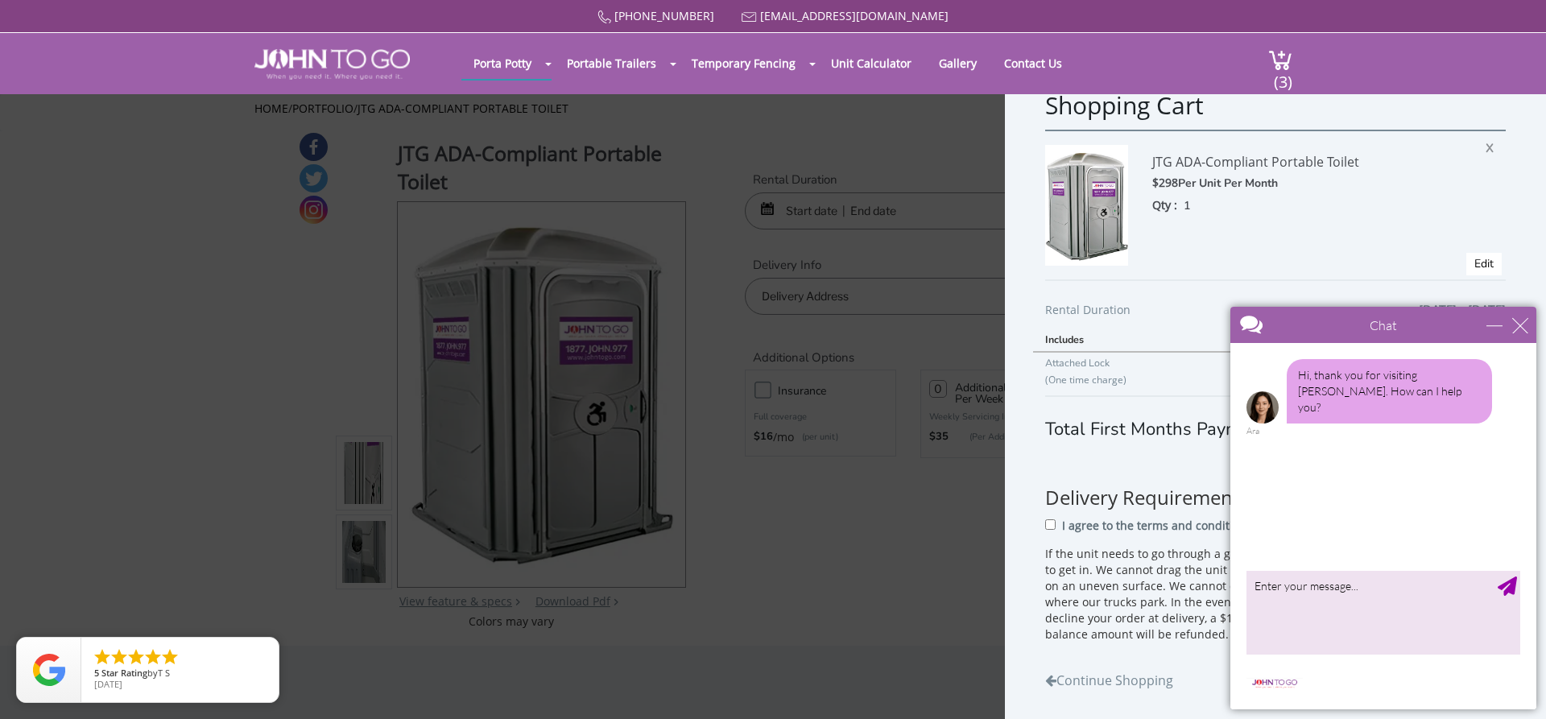
click at [1521, 323] on div "close" at bounding box center [1520, 325] width 16 height 16
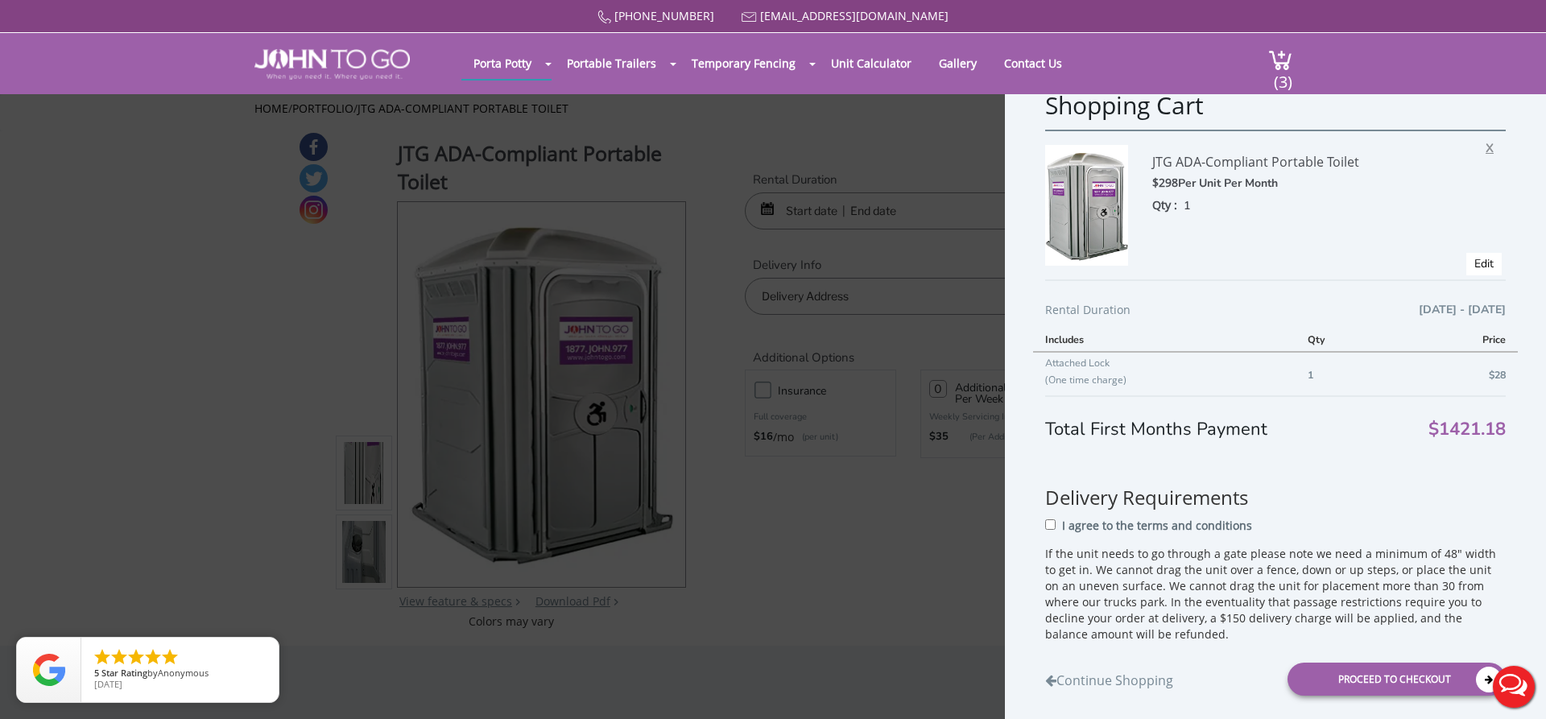
click at [1488, 142] on span "X" at bounding box center [1493, 145] width 16 height 21
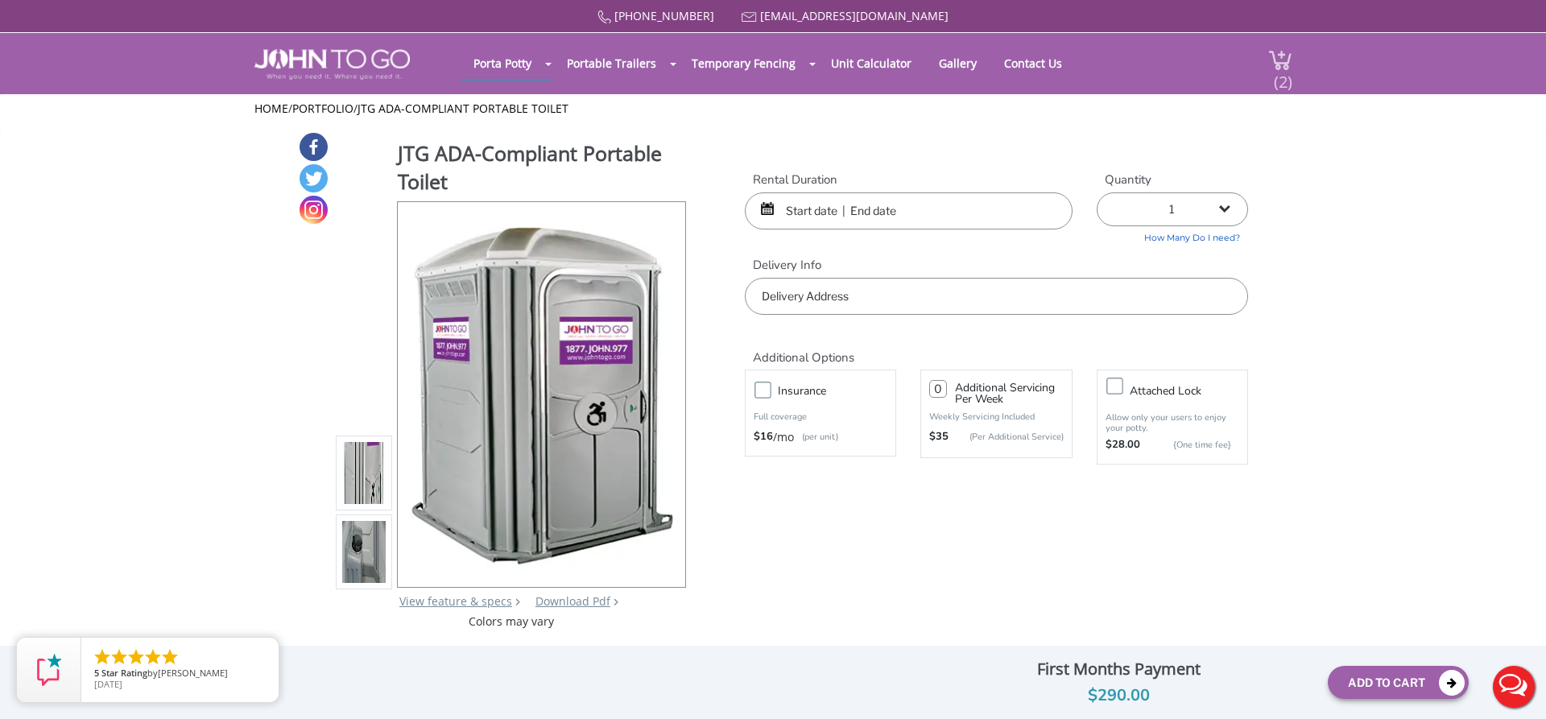
click at [1279, 80] on span "(2)" at bounding box center [1282, 75] width 19 height 35
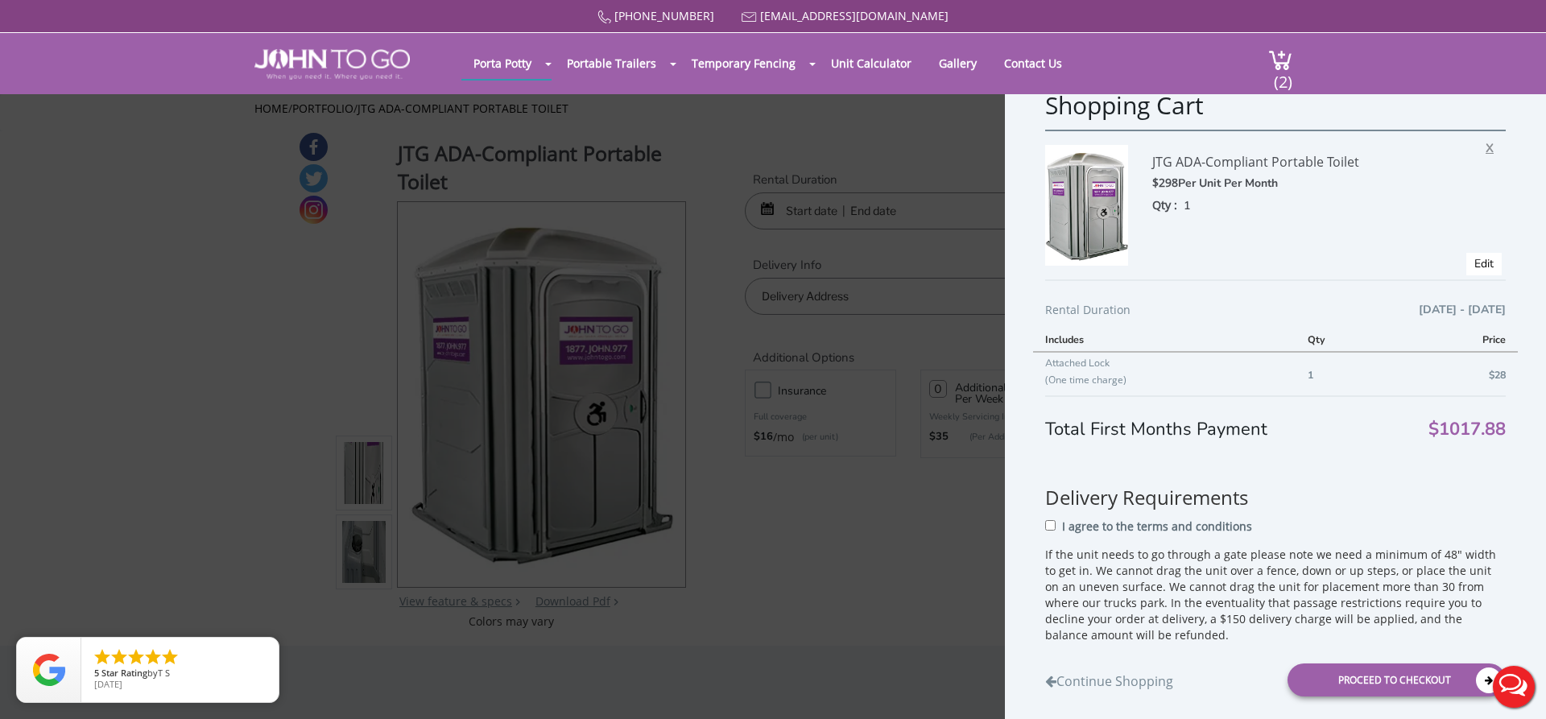
click at [1495, 142] on span "X" at bounding box center [1493, 145] width 16 height 21
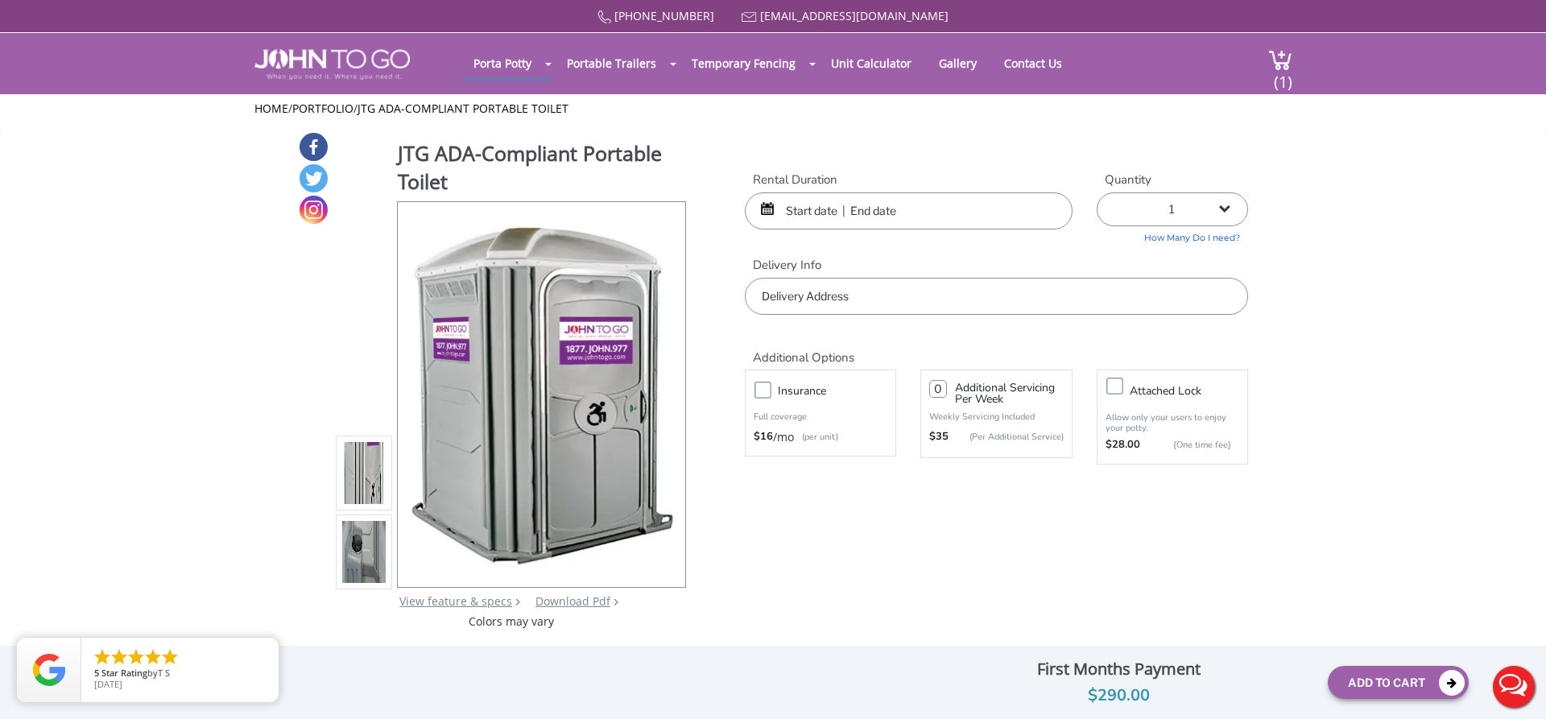
click at [356, 547] on img at bounding box center [363, 551] width 43 height 379
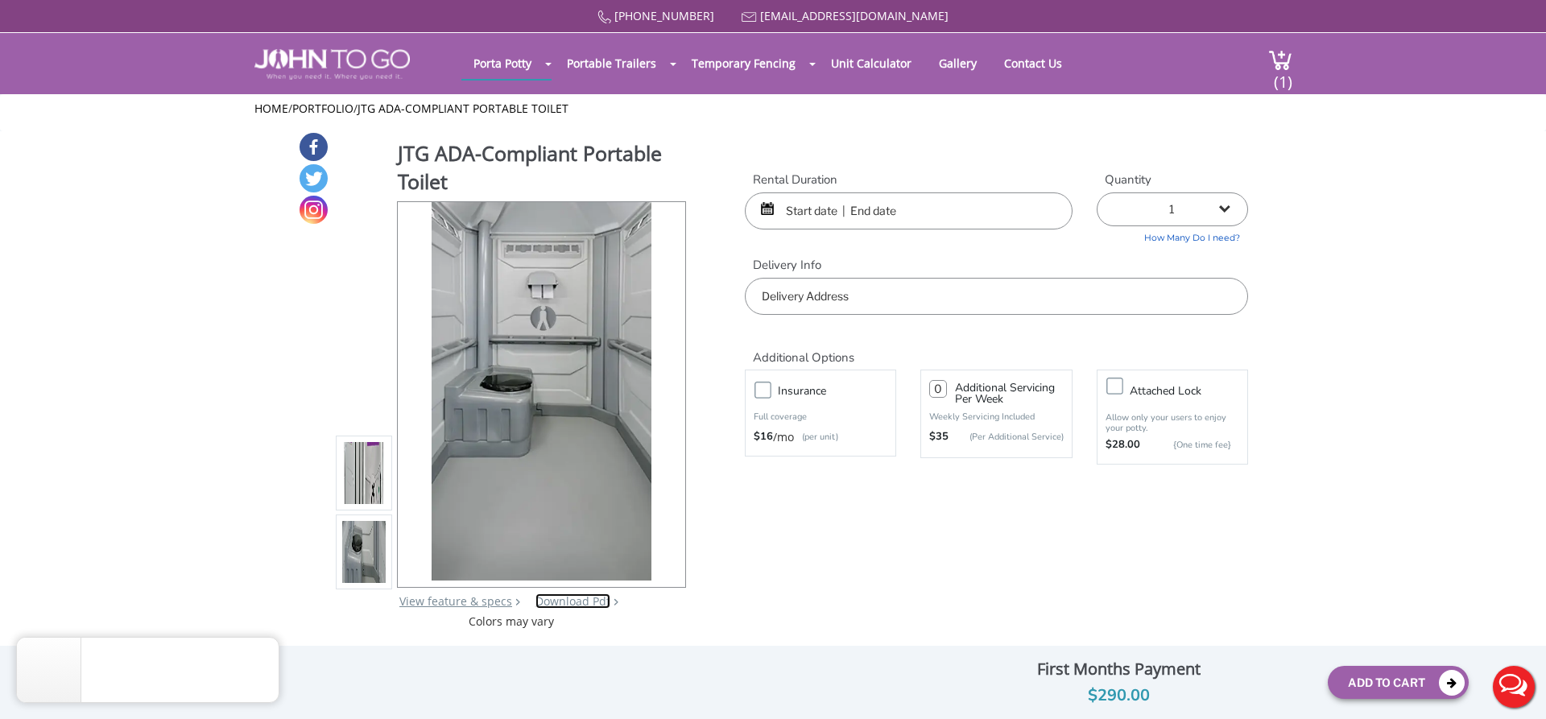
click at [564, 603] on link "Download Pdf" at bounding box center [572, 600] width 75 height 15
